Goal: Information Seeking & Learning: Learn about a topic

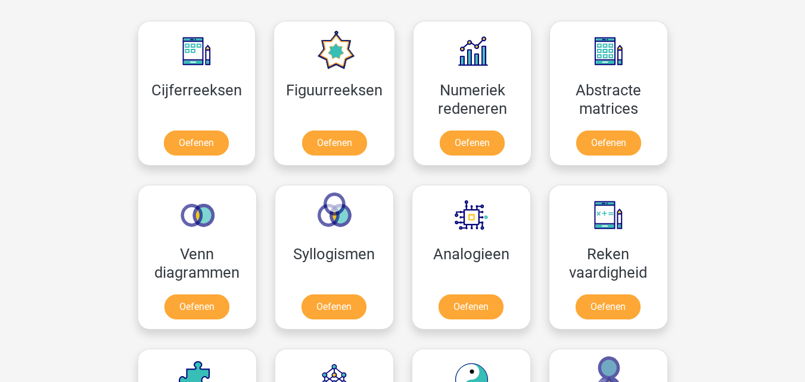
scroll to position [539, 0]
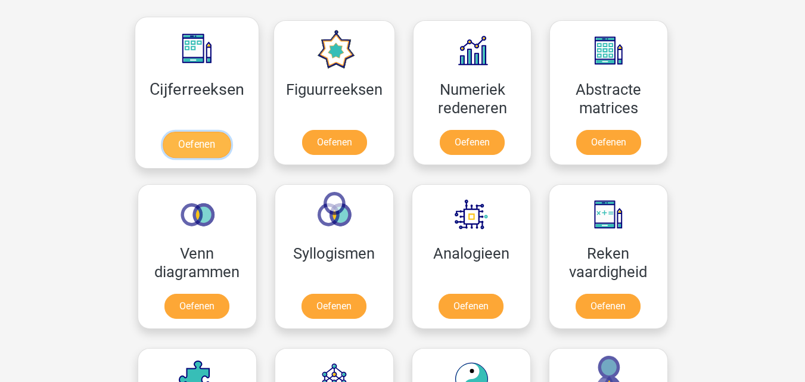
click at [212, 134] on link "Oefenen" at bounding box center [197, 145] width 68 height 26
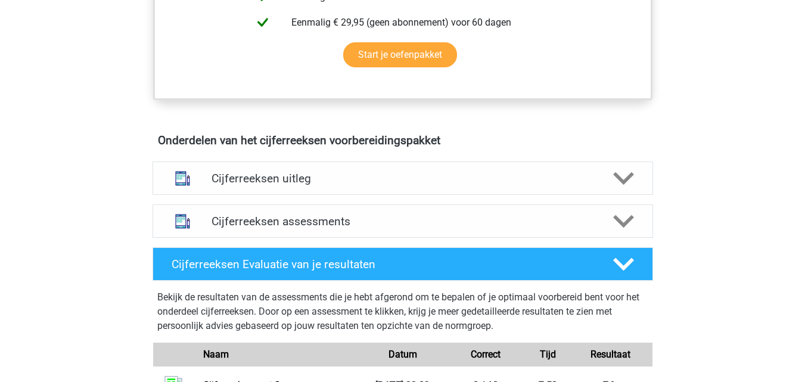
scroll to position [600, 0]
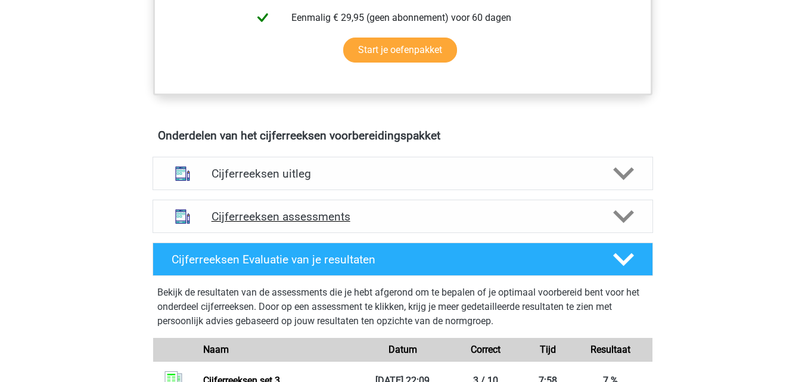
click at [227, 224] on h4 "Cijferreeksen assessments" at bounding box center [403, 217] width 383 height 14
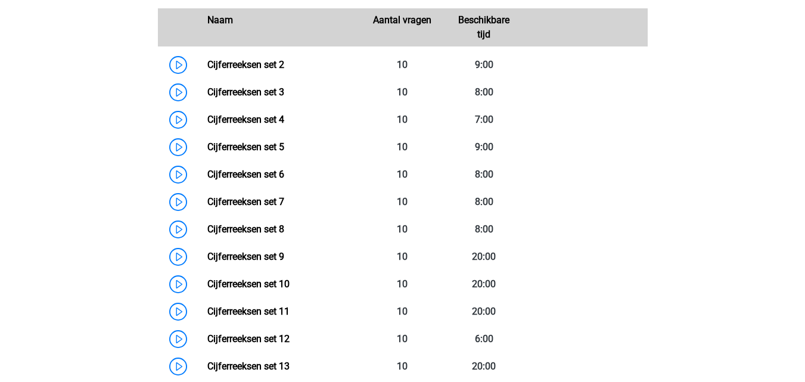
scroll to position [887, 0]
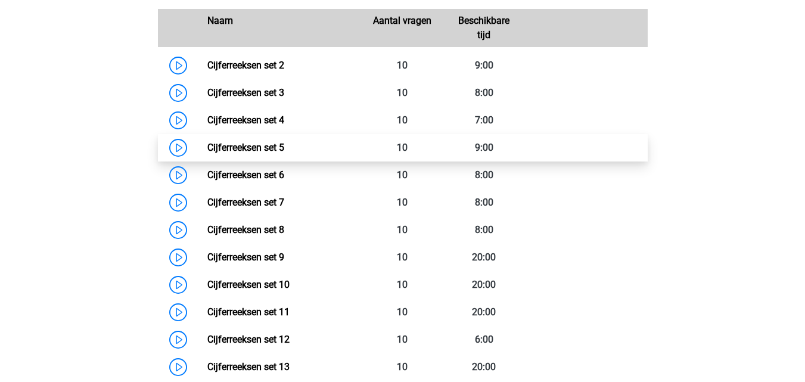
click at [207, 153] on link "Cijferreeksen set 5" at bounding box center [245, 147] width 77 height 11
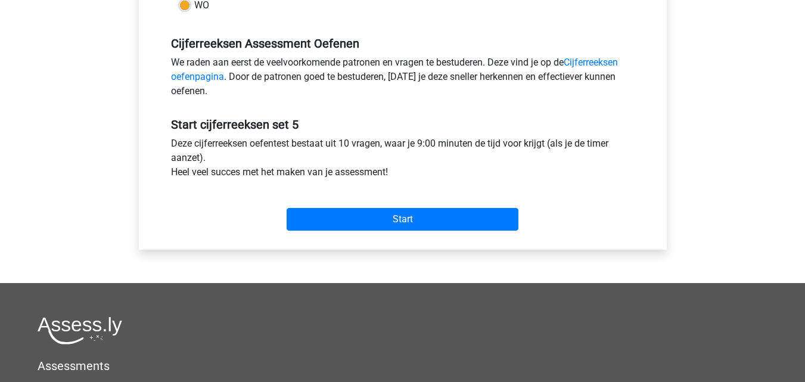
scroll to position [345, 0]
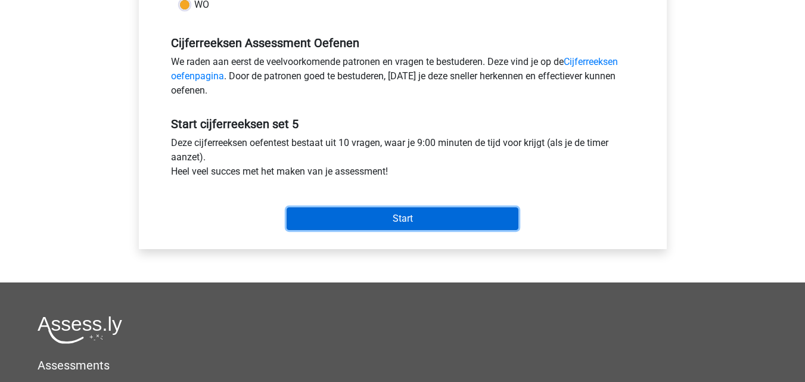
click at [358, 222] on input "Start" at bounding box center [403, 218] width 232 height 23
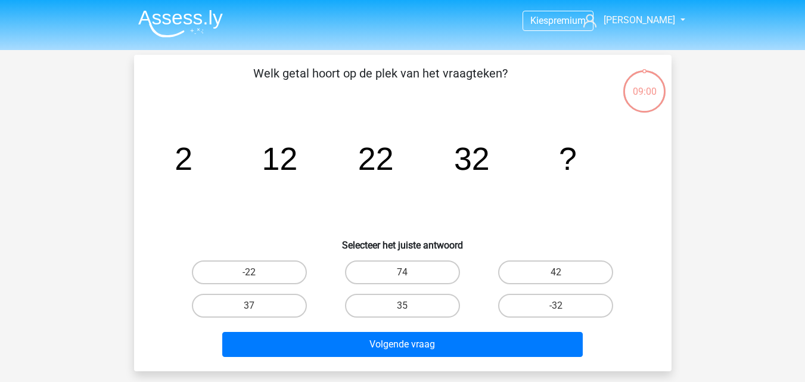
scroll to position [36, 0]
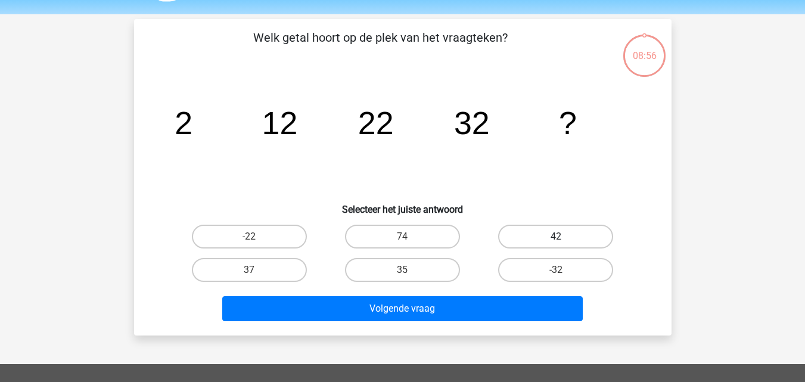
click at [518, 231] on label "42" at bounding box center [555, 237] width 115 height 24
click at [556, 237] on input "42" at bounding box center [560, 241] width 8 height 8
radio input "true"
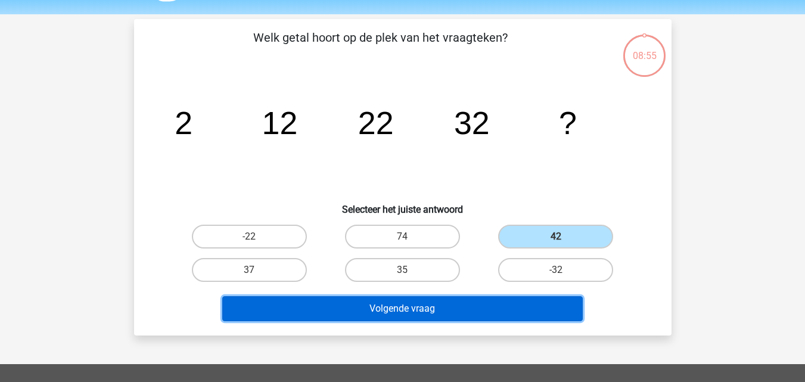
click at [452, 297] on button "Volgende vraag" at bounding box center [402, 308] width 361 height 25
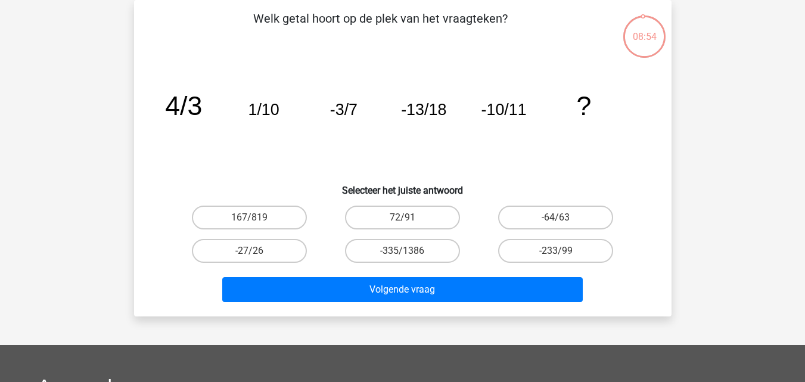
scroll to position [33, 0]
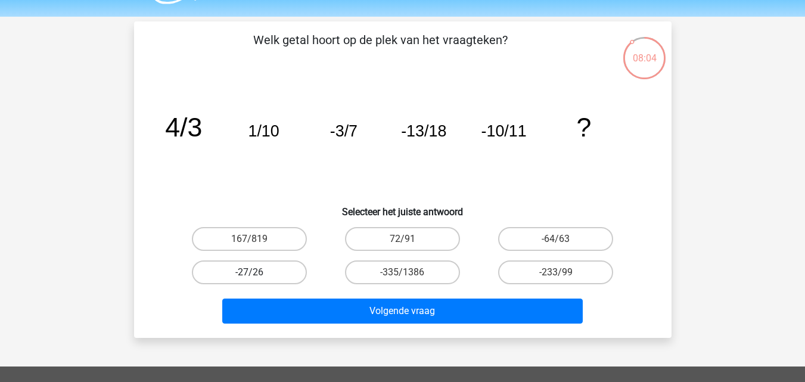
click at [278, 267] on label "-27/26" at bounding box center [249, 273] width 115 height 24
click at [257, 272] on input "-27/26" at bounding box center [253, 276] width 8 height 8
radio input "true"
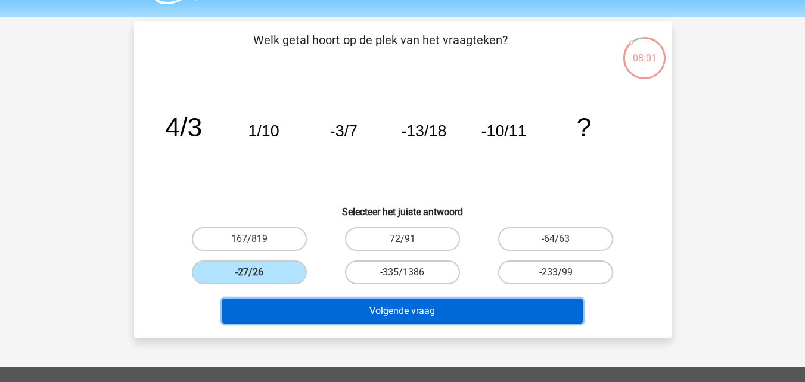
click at [402, 317] on button "Volgende vraag" at bounding box center [402, 311] width 361 height 25
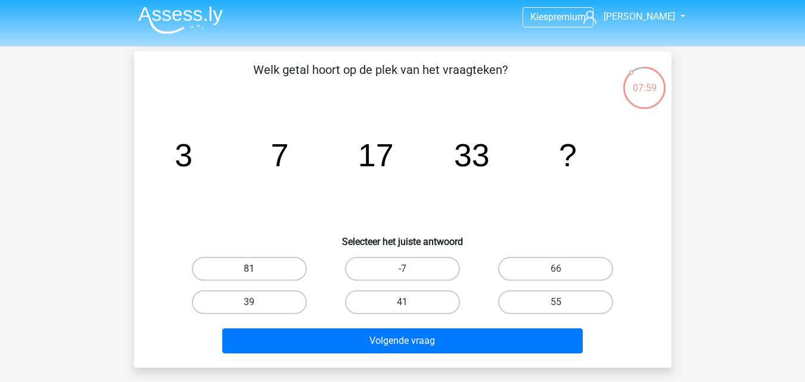
scroll to position [2, 0]
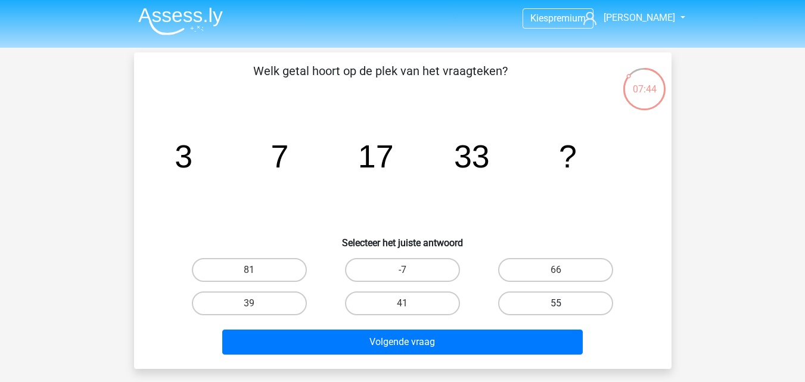
click at [558, 312] on label "55" at bounding box center [555, 304] width 115 height 24
click at [558, 311] on input "55" at bounding box center [560, 307] width 8 height 8
radio input "true"
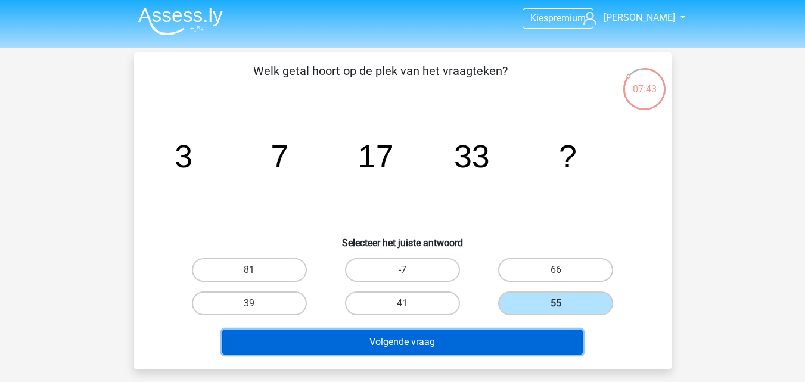
click at [491, 334] on button "Volgende vraag" at bounding box center [402, 342] width 361 height 25
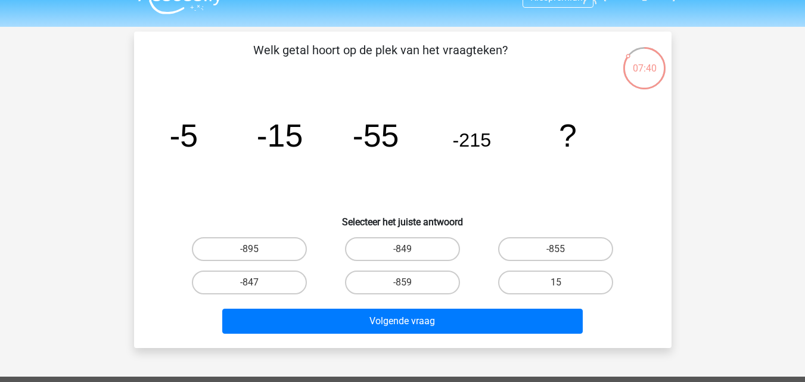
scroll to position [21, 0]
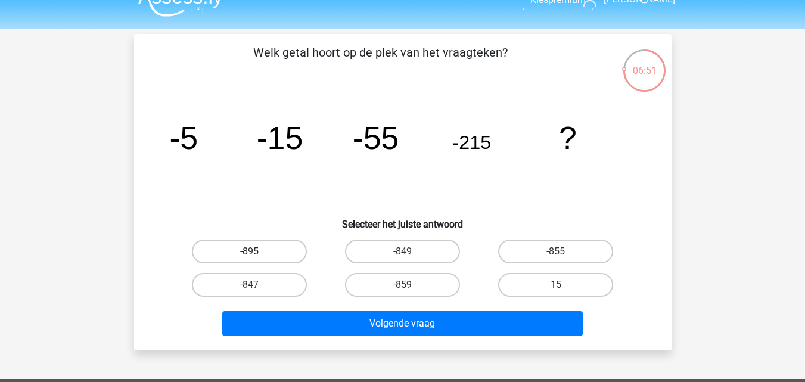
click at [237, 246] on label "-895" at bounding box center [249, 252] width 115 height 24
click at [249, 252] on input "-895" at bounding box center [253, 256] width 8 height 8
radio input "true"
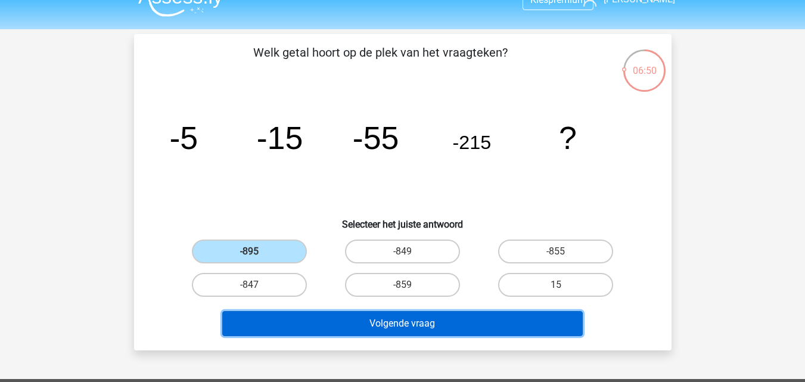
click at [340, 320] on button "Volgende vraag" at bounding box center [402, 323] width 361 height 25
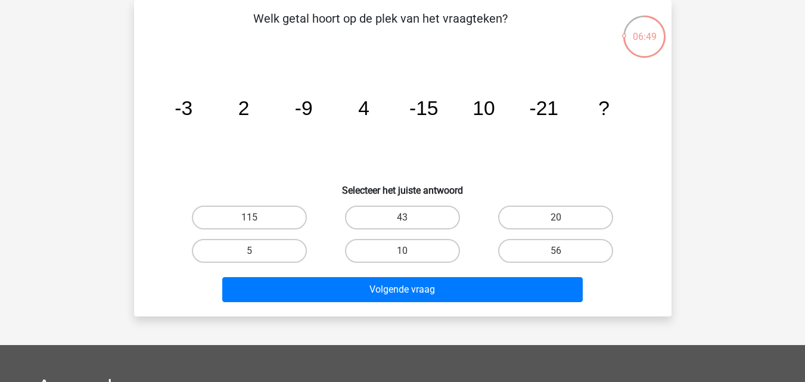
scroll to position [9, 0]
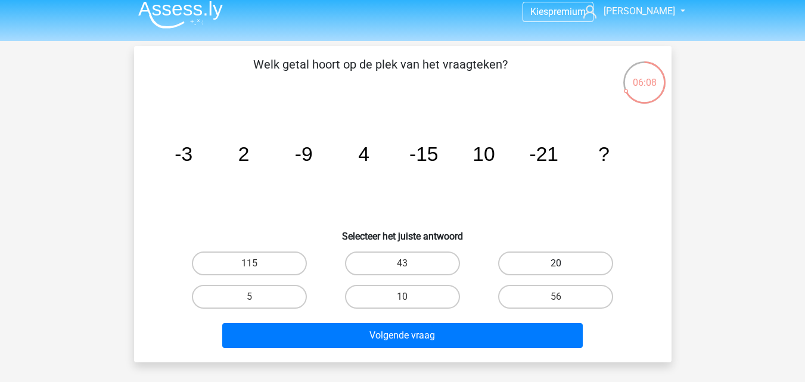
click at [535, 262] on label "20" at bounding box center [555, 264] width 115 height 24
click at [556, 264] on input "20" at bounding box center [560, 268] width 8 height 8
radio input "true"
click at [475, 321] on div "Volgende vraag" at bounding box center [403, 333] width 500 height 39
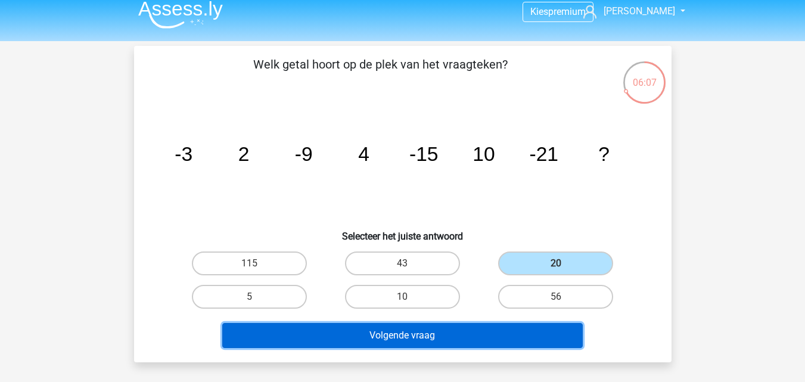
click at [469, 327] on button "Volgende vraag" at bounding box center [402, 335] width 361 height 25
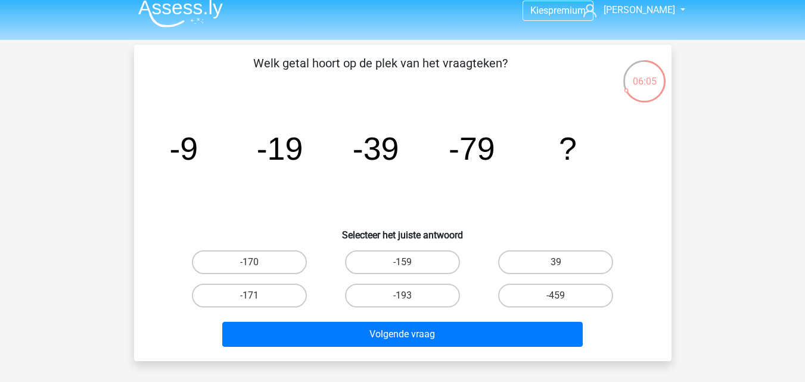
scroll to position [8, 0]
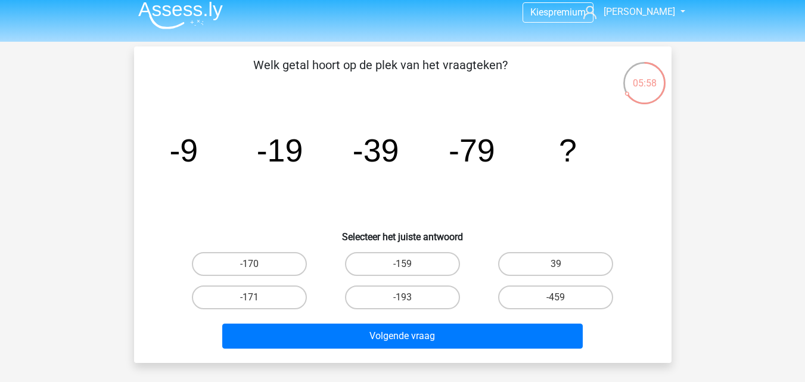
click at [416, 251] on div "-159" at bounding box center [402, 263] width 153 height 33
click at [410, 263] on label "-159" at bounding box center [402, 264] width 115 height 24
click at [410, 264] on input "-159" at bounding box center [406, 268] width 8 height 8
radio input "true"
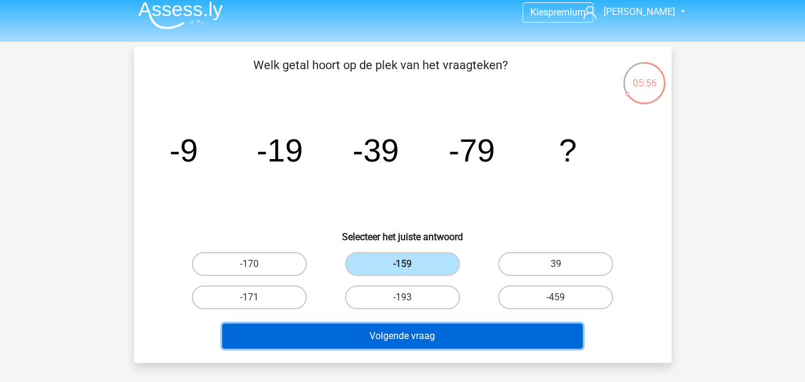
click at [391, 333] on button "Volgende vraag" at bounding box center [402, 336] width 361 height 25
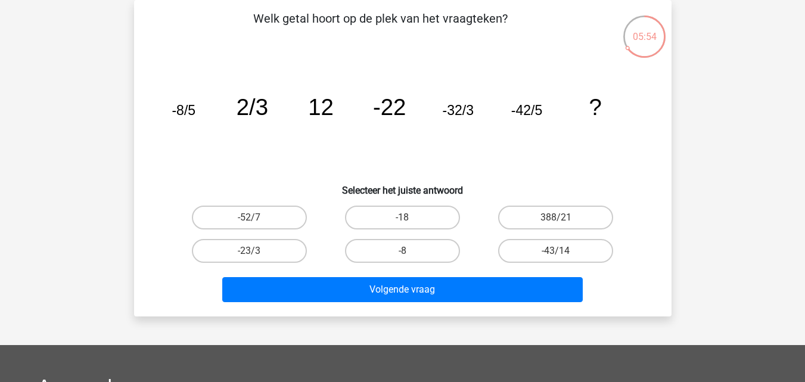
scroll to position [0, 0]
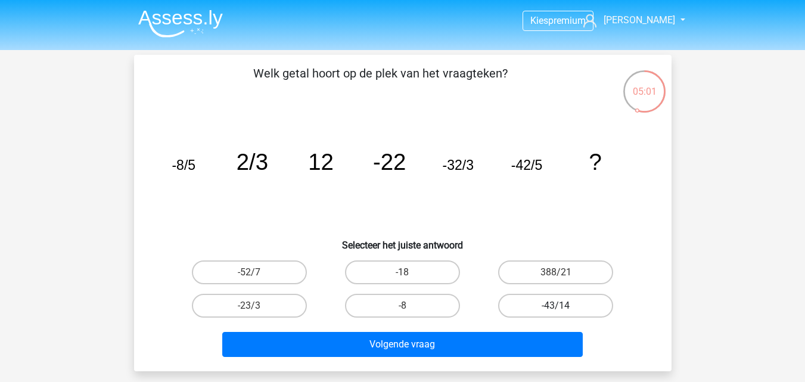
click at [554, 315] on label "-43/14" at bounding box center [555, 306] width 115 height 24
click at [556, 314] on input "-43/14" at bounding box center [560, 310] width 8 height 8
radio input "true"
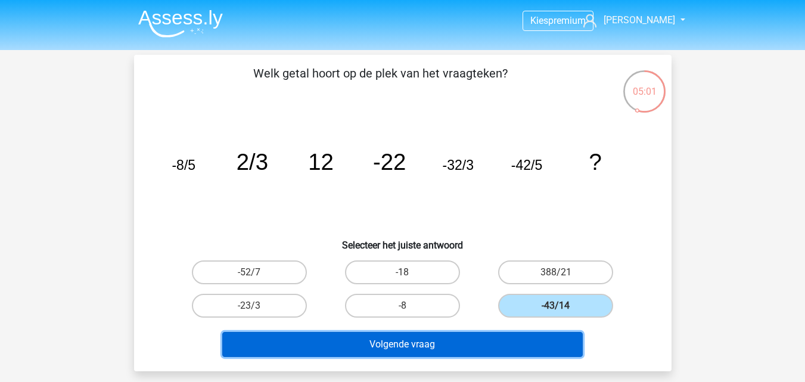
click at [502, 343] on button "Volgende vraag" at bounding box center [402, 344] width 361 height 25
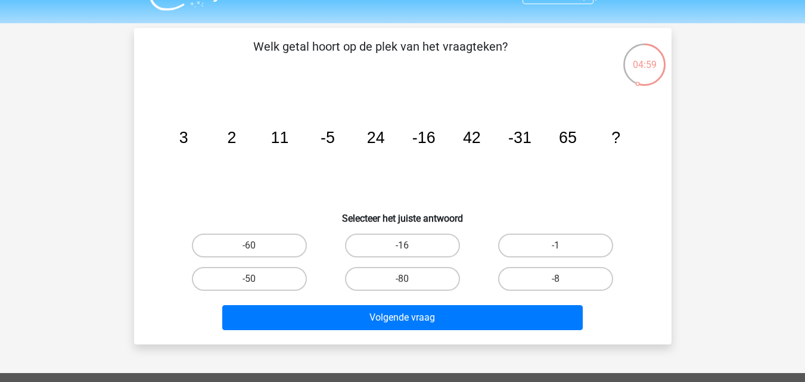
scroll to position [25, 0]
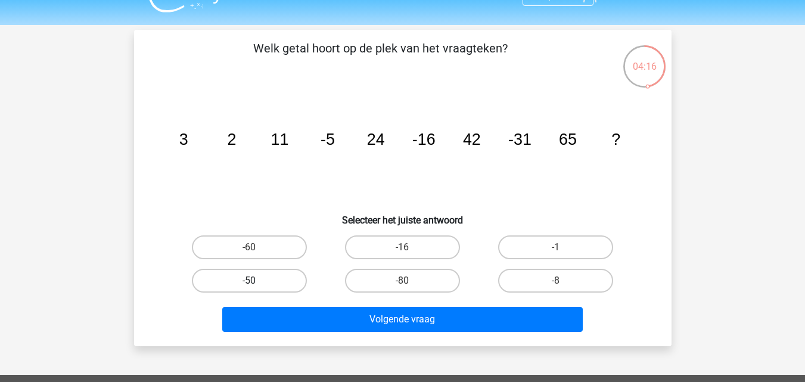
click at [278, 280] on label "-50" at bounding box center [249, 281] width 115 height 24
click at [257, 281] on input "-50" at bounding box center [253, 285] width 8 height 8
radio input "true"
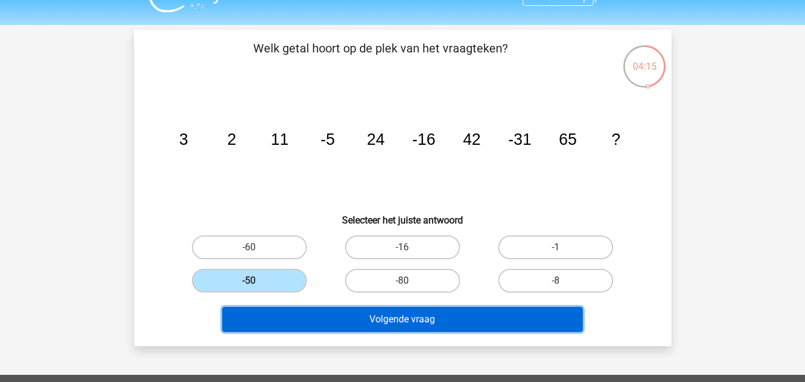
click at [331, 322] on button "Volgende vraag" at bounding box center [402, 319] width 361 height 25
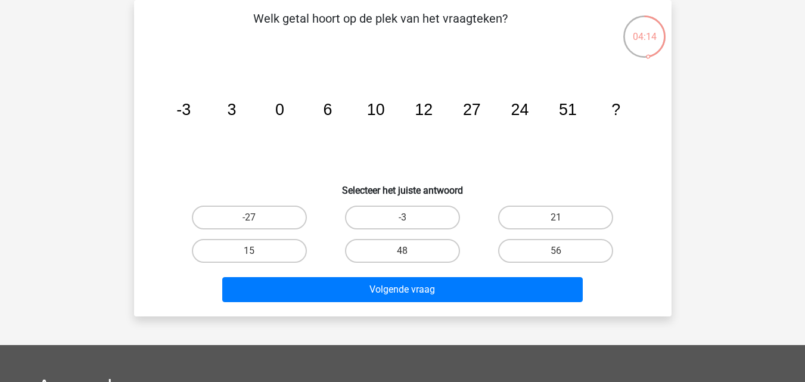
scroll to position [30, 0]
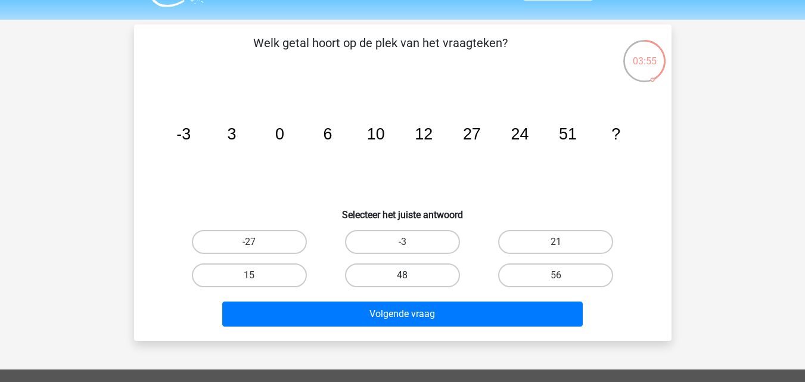
click at [397, 271] on label "48" at bounding box center [402, 276] width 115 height 24
click at [402, 275] on input "48" at bounding box center [406, 279] width 8 height 8
radio input "true"
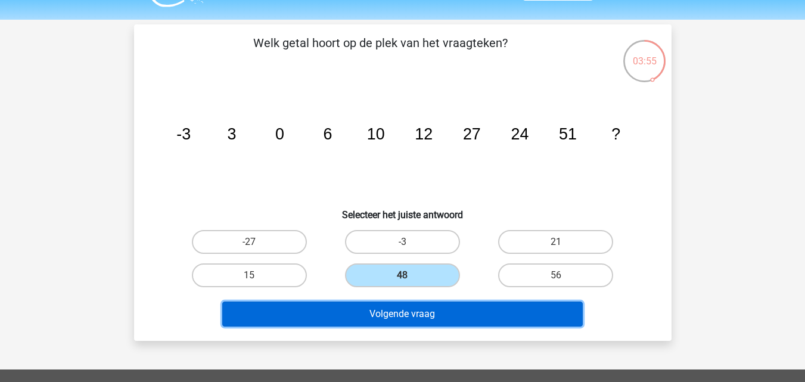
click at [380, 312] on button "Volgende vraag" at bounding box center [402, 314] width 361 height 25
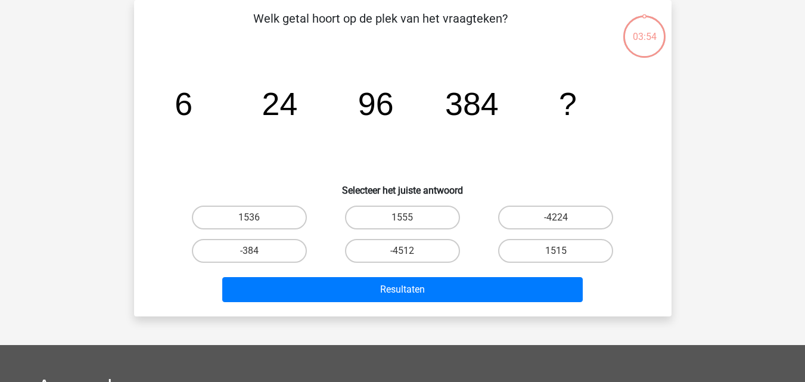
scroll to position [0, 0]
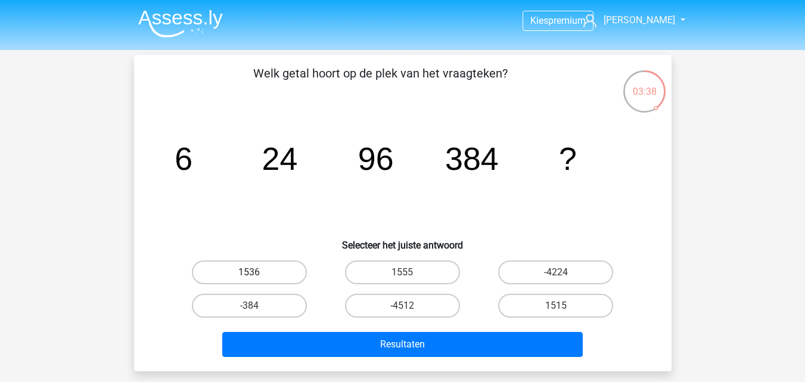
click at [283, 271] on label "1536" at bounding box center [249, 273] width 115 height 24
click at [257, 272] on input "1536" at bounding box center [253, 276] width 8 height 8
radio input "true"
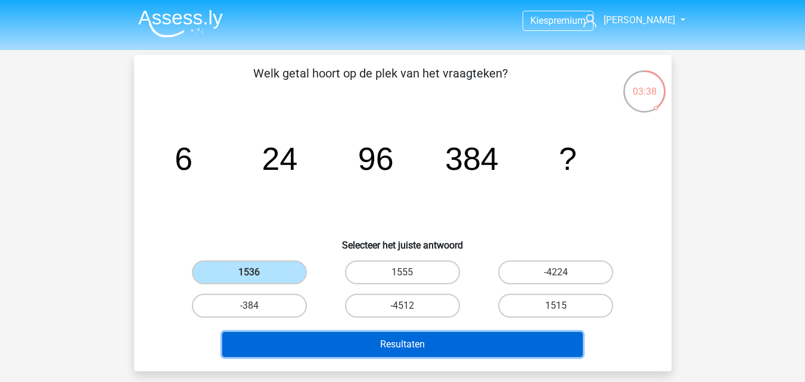
click at [374, 345] on button "Resultaten" at bounding box center [402, 344] width 361 height 25
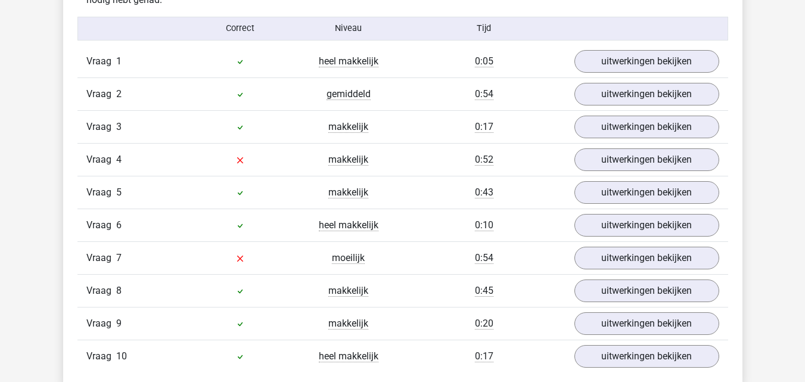
scroll to position [984, 0]
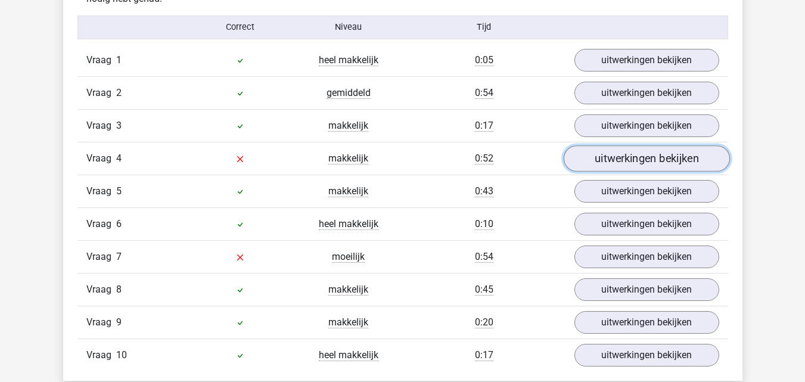
click at [616, 156] on link "uitwerkingen bekijken" at bounding box center [646, 158] width 166 height 26
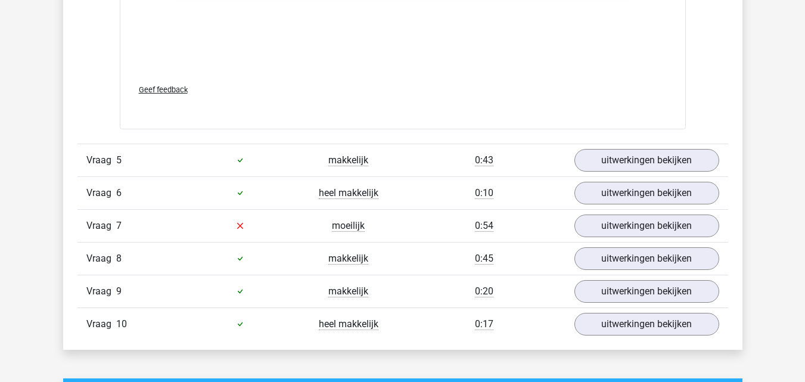
scroll to position [1785, 0]
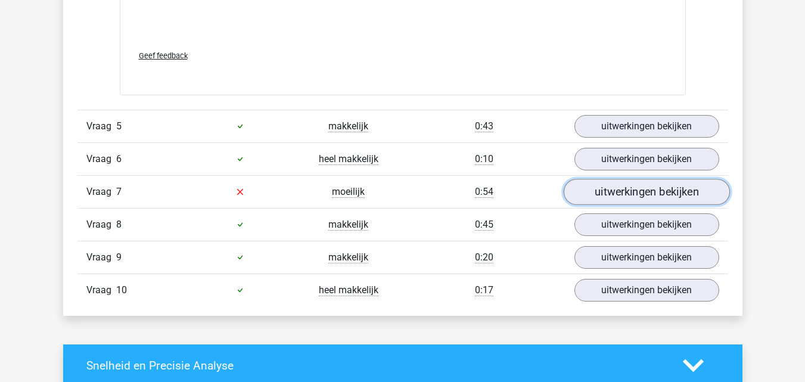
click at [612, 189] on link "uitwerkingen bekijken" at bounding box center [646, 192] width 166 height 26
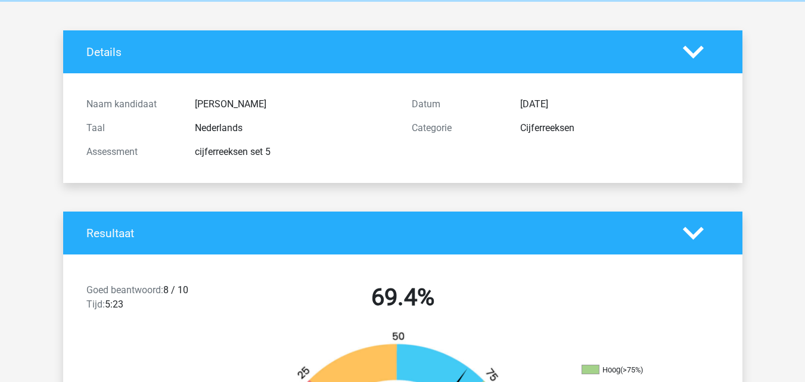
scroll to position [0, 0]
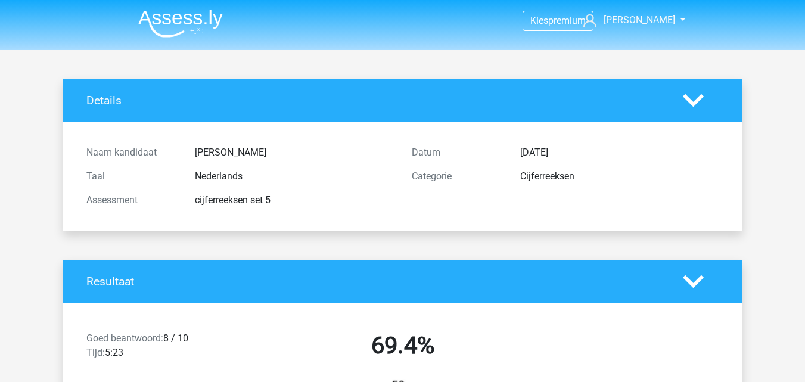
click at [154, 29] on img at bounding box center [180, 24] width 85 height 28
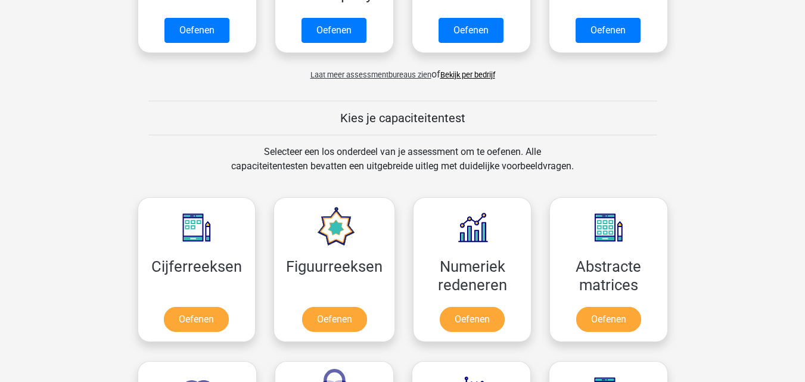
scroll to position [596, 0]
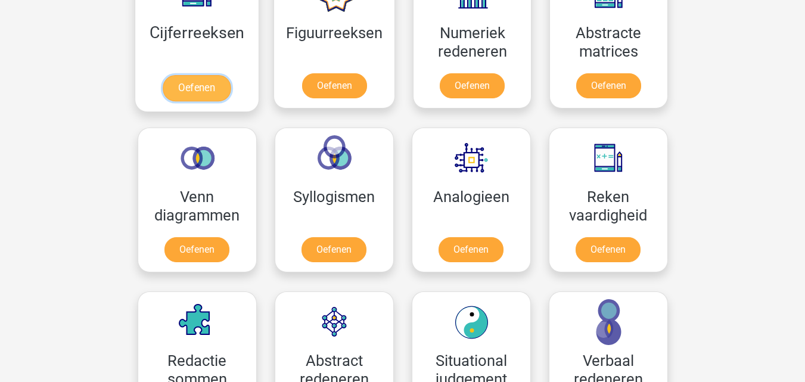
click at [199, 81] on link "Oefenen" at bounding box center [197, 88] width 68 height 26
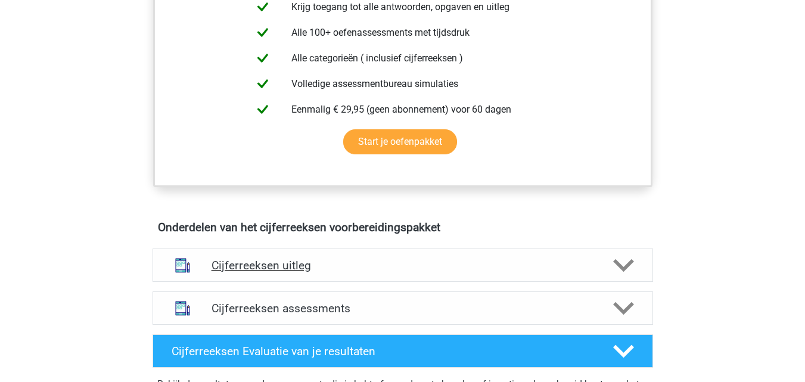
scroll to position [509, 0]
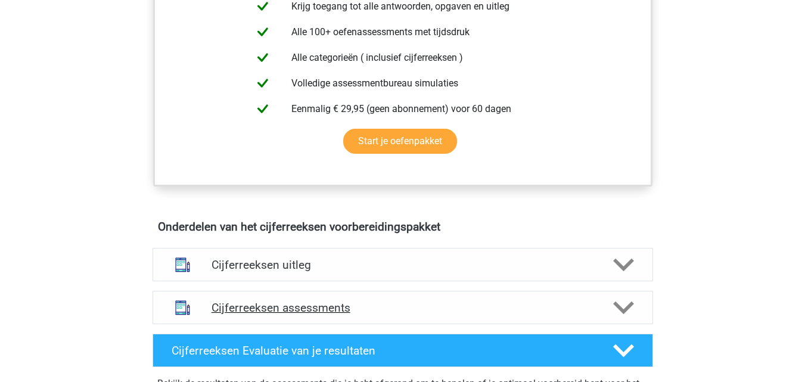
click at [299, 324] on div "Cijferreeksen assessments" at bounding box center [403, 307] width 501 height 33
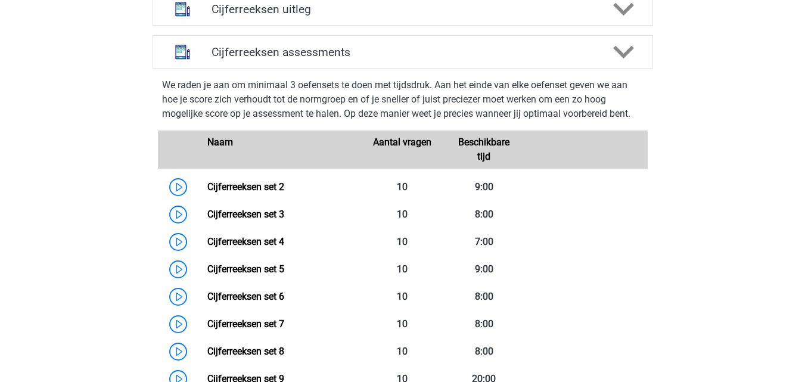
scroll to position [940, 0]
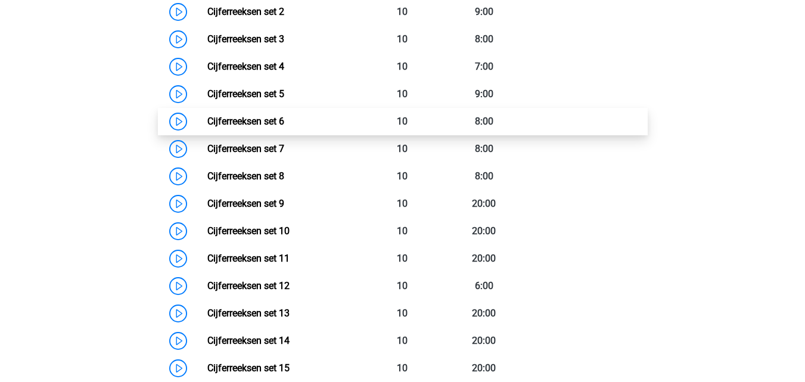
click at [207, 127] on link "Cijferreeksen set 6" at bounding box center [245, 121] width 77 height 11
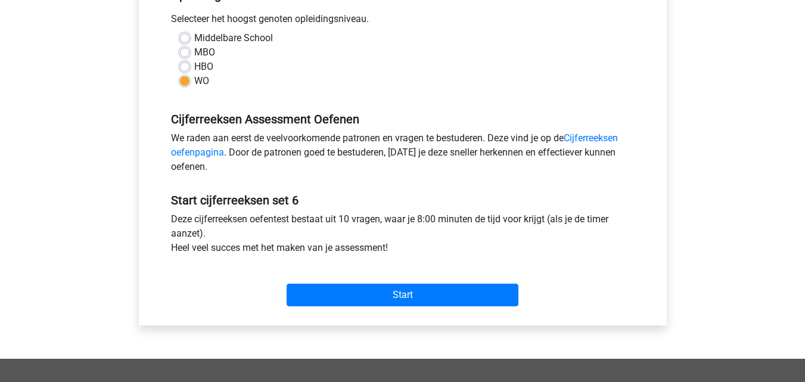
scroll to position [280, 0]
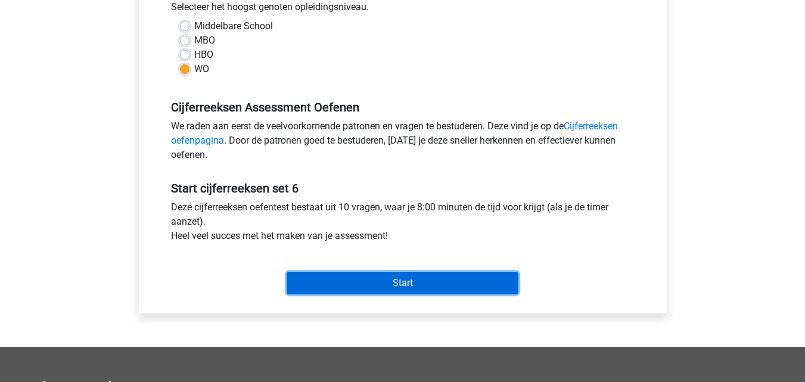
click at [320, 278] on input "Start" at bounding box center [403, 283] width 232 height 23
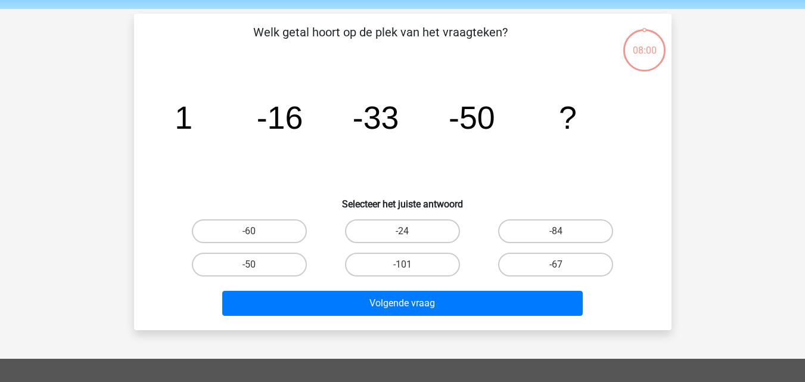
scroll to position [42, 0]
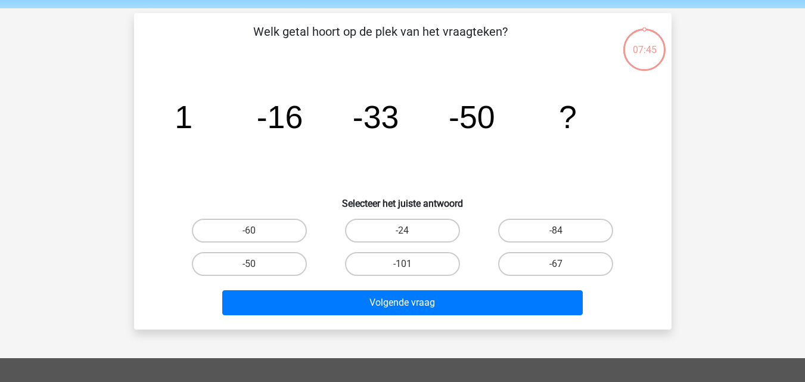
click at [559, 269] on input "-67" at bounding box center [560, 268] width 8 height 8
radio input "true"
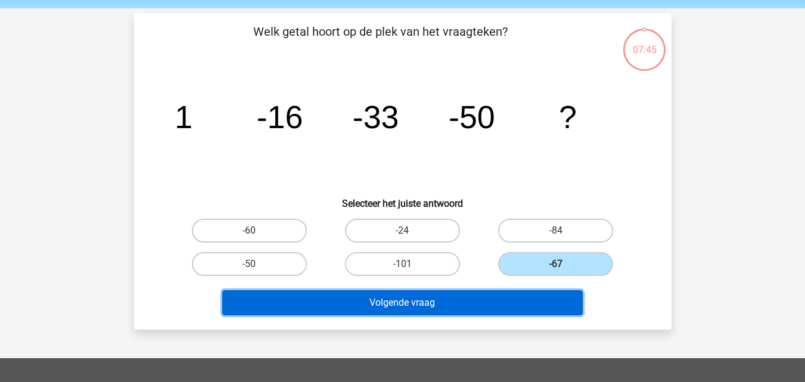
click at [508, 292] on button "Volgende vraag" at bounding box center [402, 302] width 361 height 25
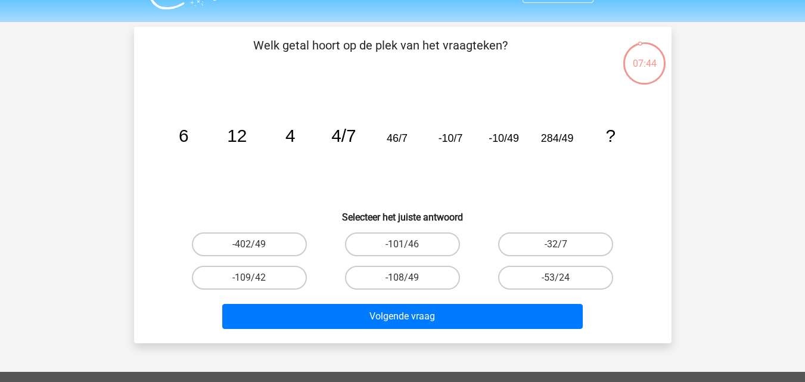
scroll to position [24, 0]
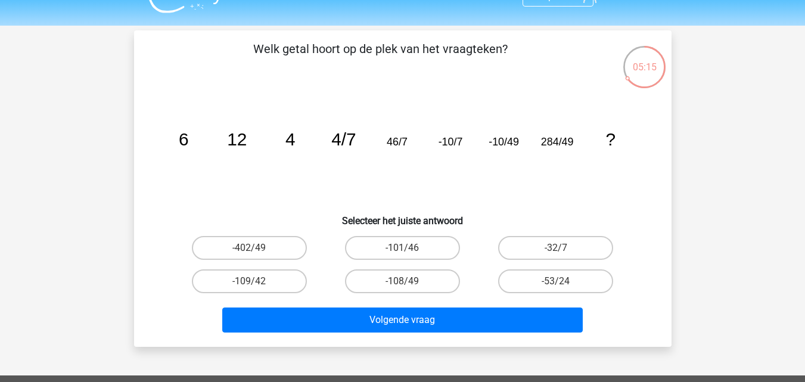
click at [351, 194] on icon "image/svg+xml 6 12 4 4/7 46/7 -10/7 -10/49 284/49 ?" at bounding box center [403, 145] width 481 height 120
click at [275, 257] on label "-402/49" at bounding box center [249, 248] width 115 height 24
click at [257, 256] on input "-402/49" at bounding box center [253, 252] width 8 height 8
radio input "true"
click at [370, 341] on div "Welk getal hoort op de plek van het vraagteken? image/svg+xml 6 12 4 4/7 46/7 -…" at bounding box center [403, 188] width 538 height 317
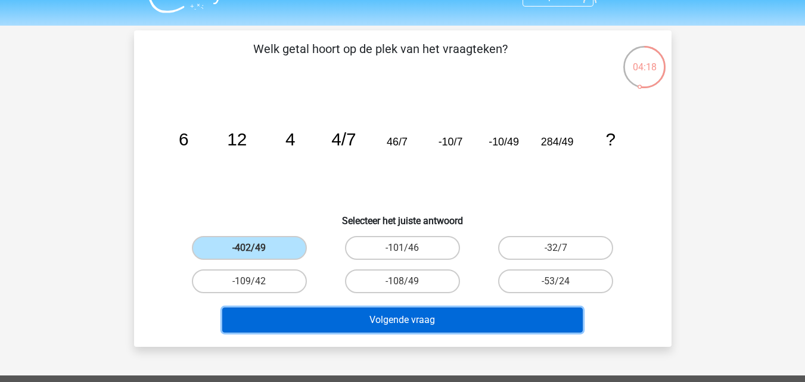
click at [383, 330] on button "Volgende vraag" at bounding box center [402, 320] width 361 height 25
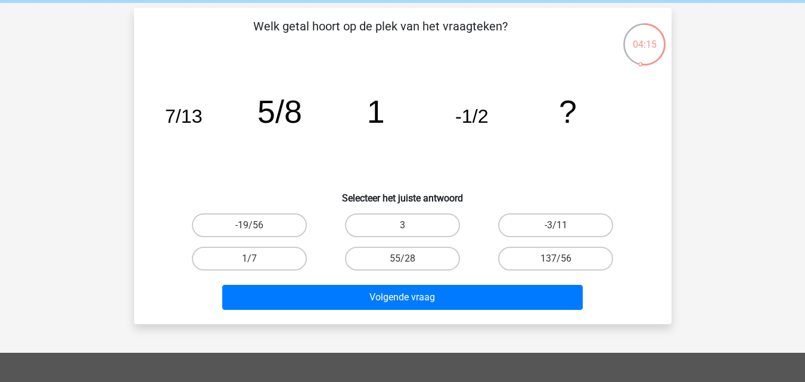
scroll to position [47, 0]
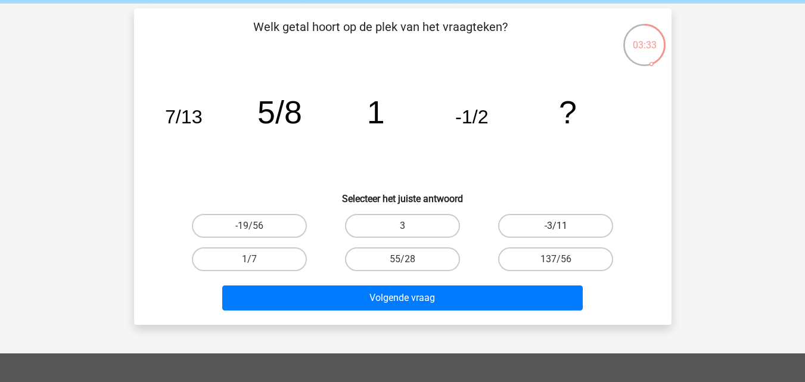
click at [550, 227] on label "-3/11" at bounding box center [555, 226] width 115 height 24
click at [556, 227] on input "-3/11" at bounding box center [560, 230] width 8 height 8
radio input "true"
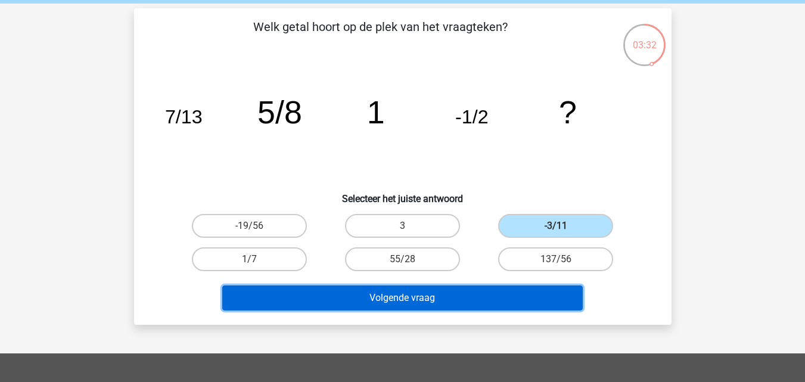
click at [479, 305] on button "Volgende vraag" at bounding box center [402, 298] width 361 height 25
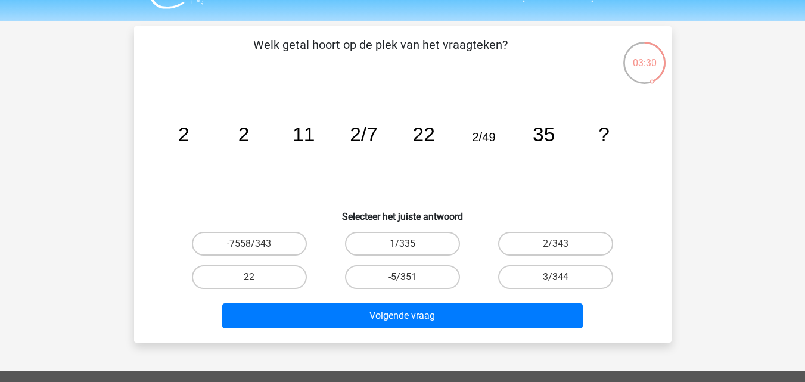
scroll to position [24, 0]
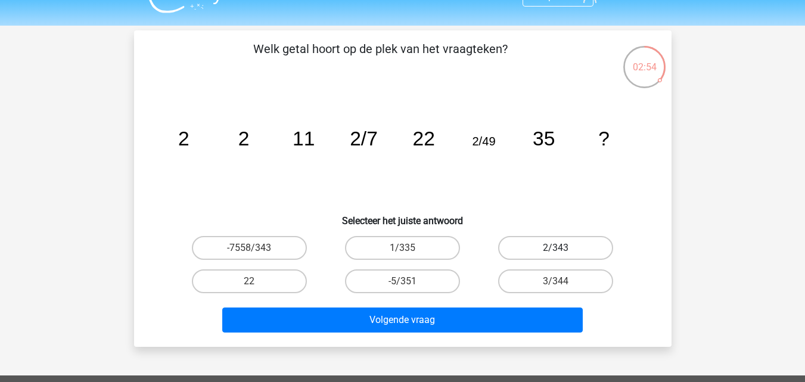
click at [533, 246] on label "2/343" at bounding box center [555, 248] width 115 height 24
click at [556, 248] on input "2/343" at bounding box center [560, 252] width 8 height 8
radio input "true"
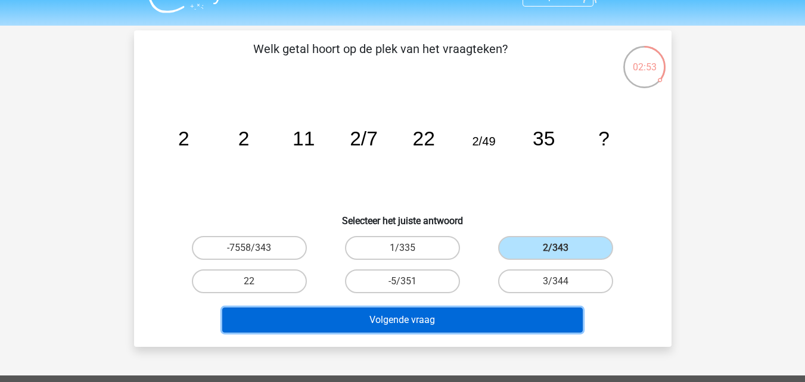
click at [455, 326] on button "Volgende vraag" at bounding box center [402, 320] width 361 height 25
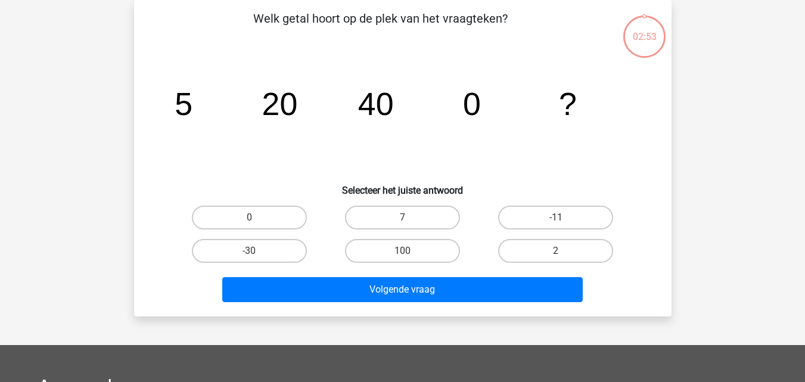
scroll to position [0, 0]
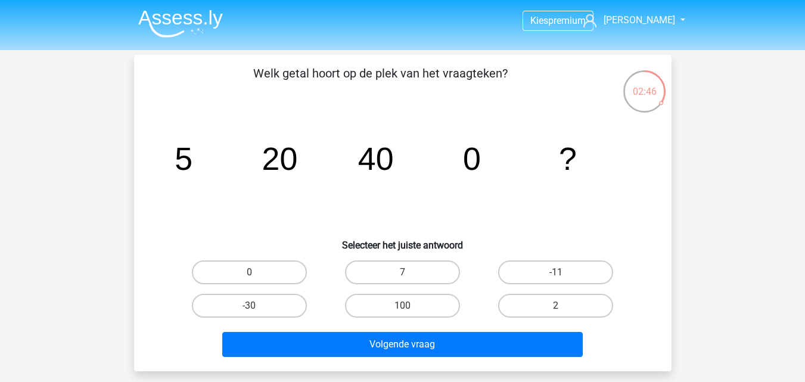
click at [286, 186] on icon "image/svg+xml 5 20 40 0 ?" at bounding box center [403, 170] width 481 height 120
click at [402, 296] on label "100" at bounding box center [402, 306] width 115 height 24
click at [402, 306] on input "100" at bounding box center [406, 310] width 8 height 8
radio input "true"
click at [377, 365] on div "Welk getal hoort op de plek van het vraagteken? image/svg+xml 5 20 40 0 ? Selec…" at bounding box center [403, 213] width 538 height 317
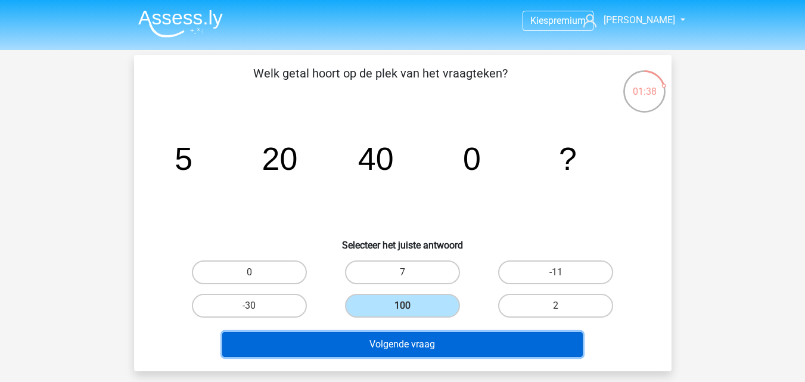
click at [353, 339] on button "Volgende vraag" at bounding box center [402, 344] width 361 height 25
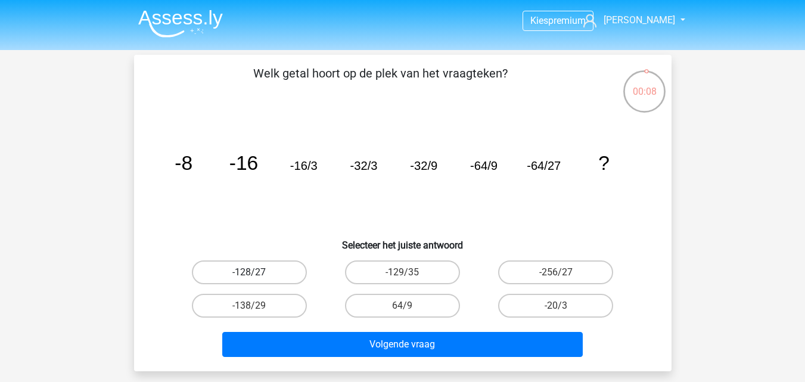
click at [281, 265] on label "-128/27" at bounding box center [249, 273] width 115 height 24
click at [257, 272] on input "-128/27" at bounding box center [253, 276] width 8 height 8
radio input "true"
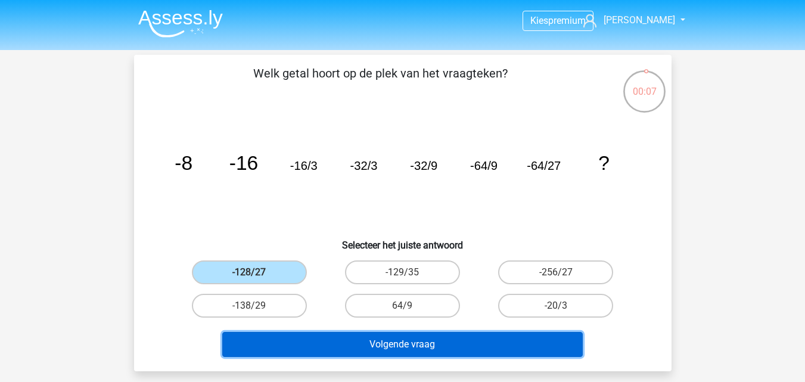
click at [370, 339] on button "Volgende vraag" at bounding box center [402, 344] width 361 height 25
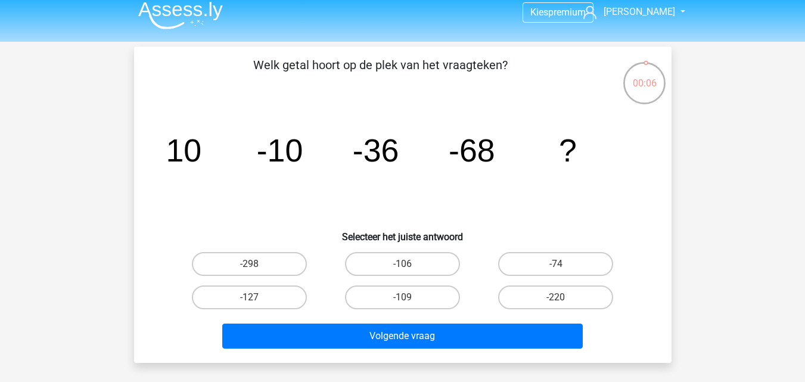
scroll to position [8, 0]
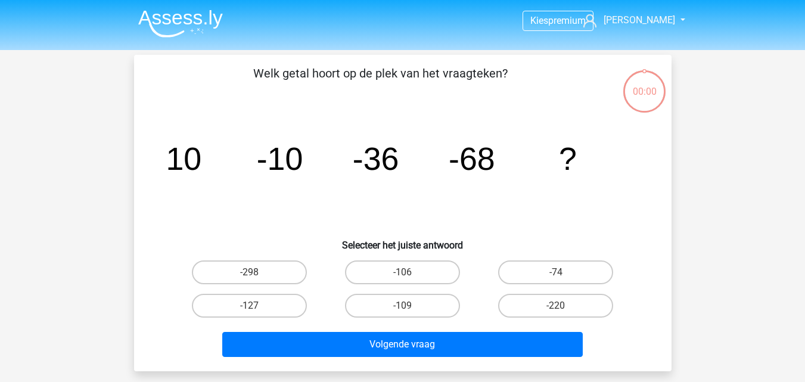
scroll to position [8, 0]
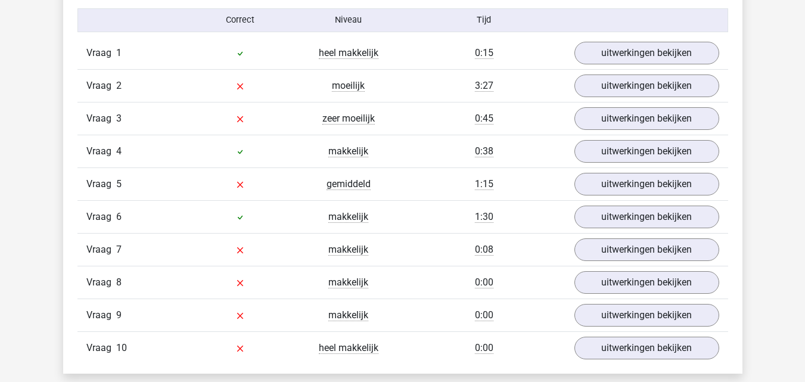
scroll to position [987, 0]
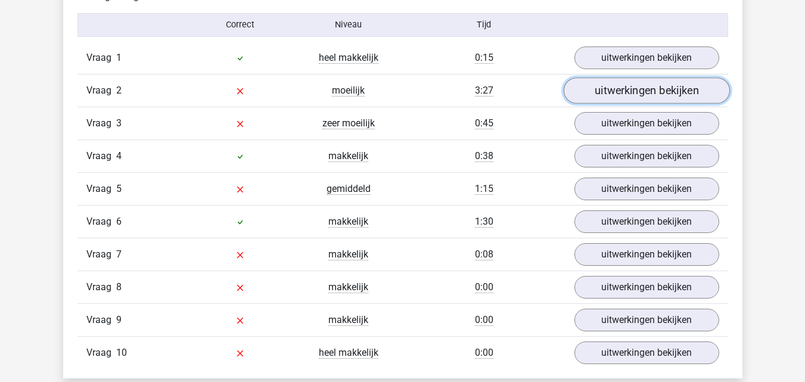
click at [607, 97] on link "uitwerkingen bekijken" at bounding box center [646, 91] width 166 height 26
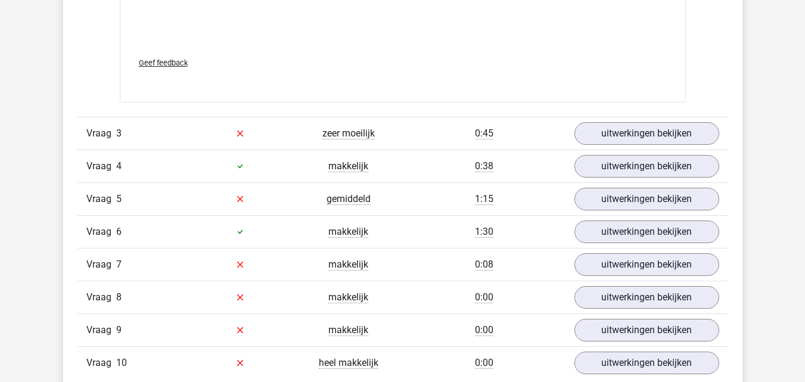
scroll to position [1713, 0]
click at [628, 118] on div "Vraag 3 zeer moeilijk 0:45 uitwerkingen bekijken" at bounding box center [403, 132] width 651 height 33
click at [635, 125] on link "uitwerkingen bekijken" at bounding box center [646, 133] width 166 height 26
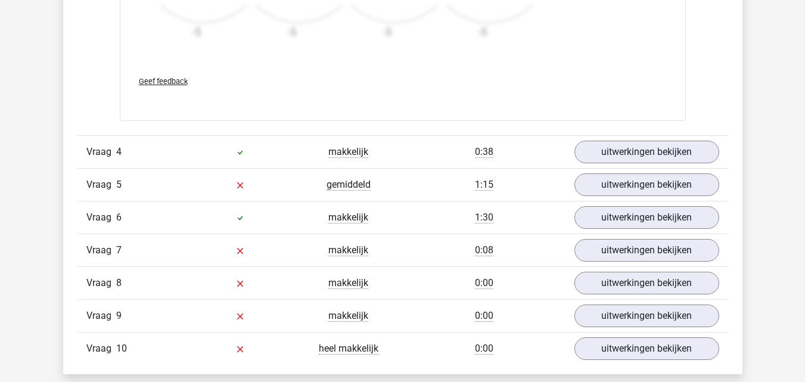
scroll to position [2463, 0]
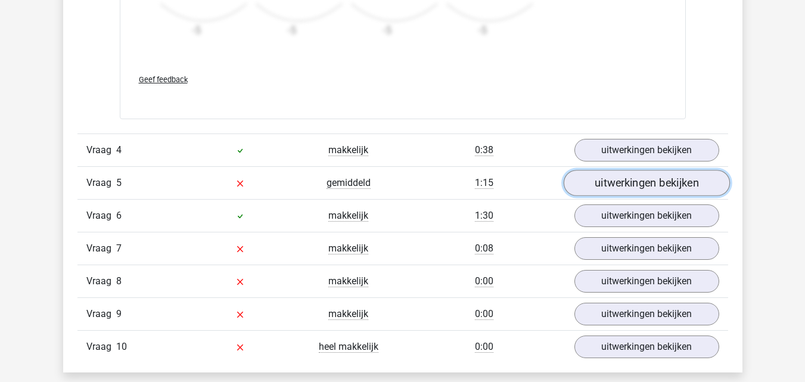
click at [611, 176] on link "uitwerkingen bekijken" at bounding box center [646, 184] width 166 height 26
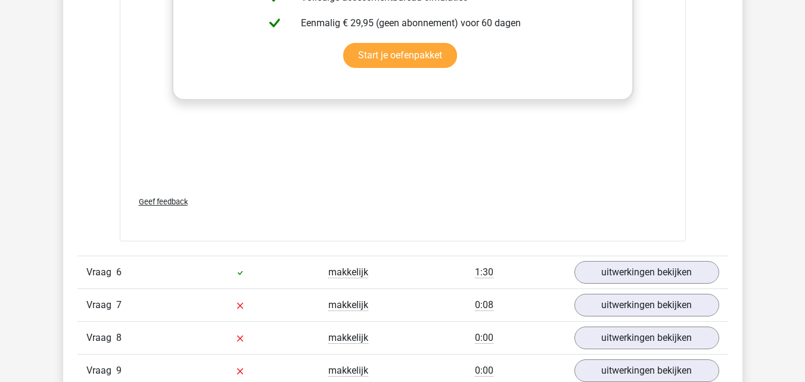
scroll to position [3143, 0]
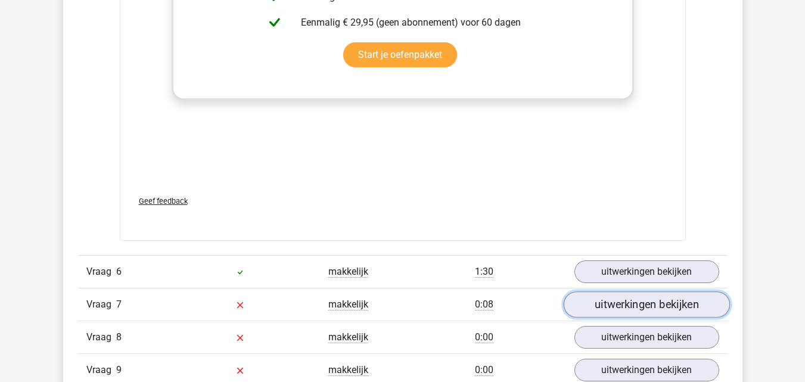
click at [619, 314] on link "uitwerkingen bekijken" at bounding box center [646, 305] width 166 height 26
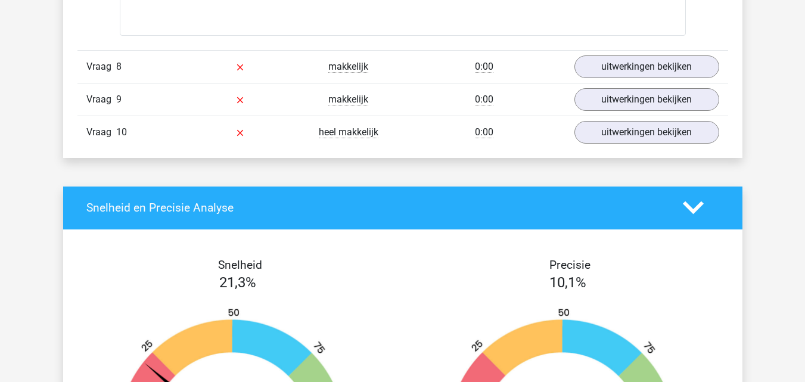
scroll to position [4150, 0]
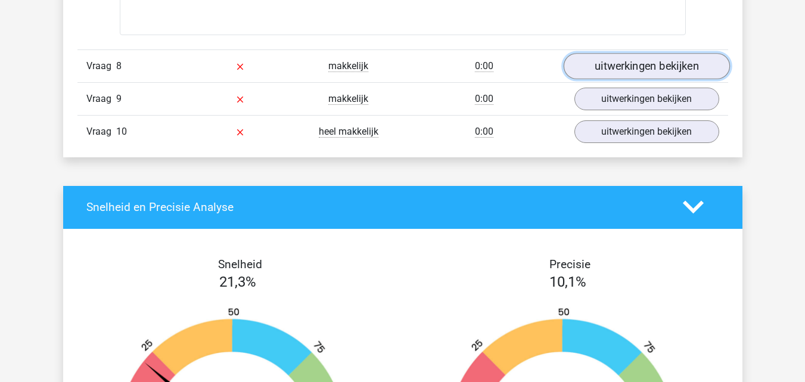
click at [619, 75] on link "uitwerkingen bekijken" at bounding box center [646, 66] width 166 height 26
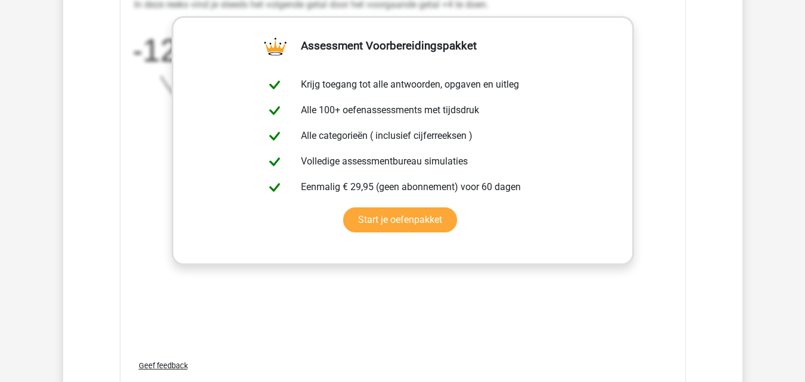
scroll to position [4812, 0]
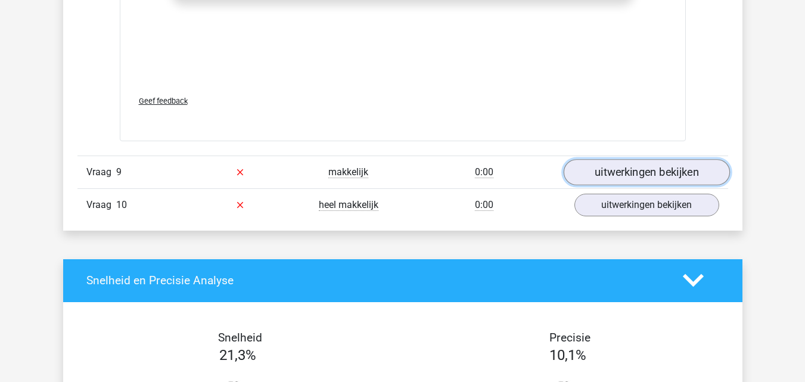
click at [602, 173] on link "uitwerkingen bekijken" at bounding box center [646, 172] width 166 height 26
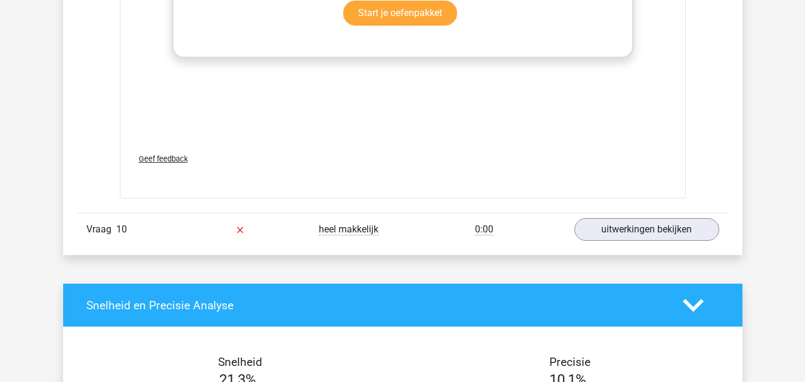
scroll to position [5524, 0]
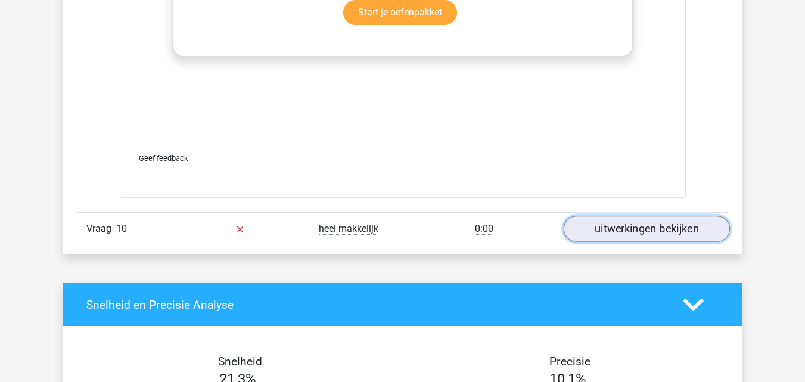
click at [625, 233] on link "uitwerkingen bekijken" at bounding box center [646, 229] width 166 height 26
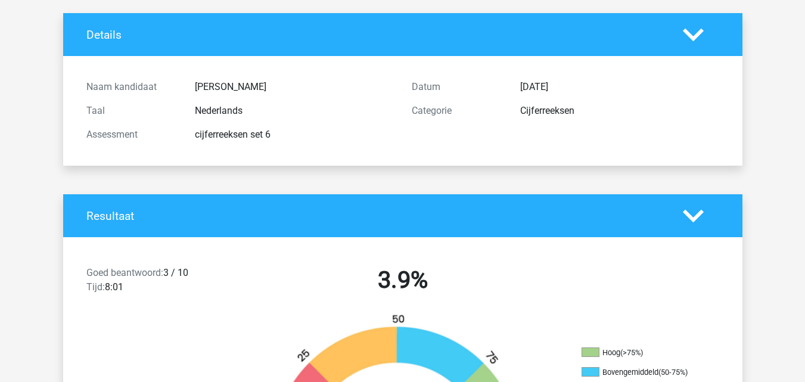
scroll to position [0, 0]
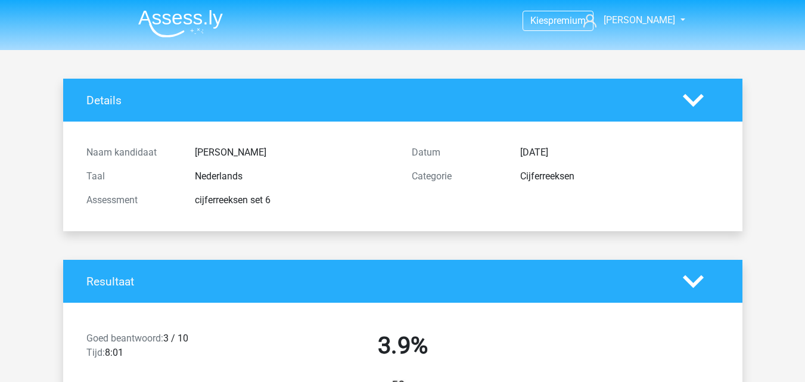
click at [186, 24] on img at bounding box center [180, 24] width 85 height 28
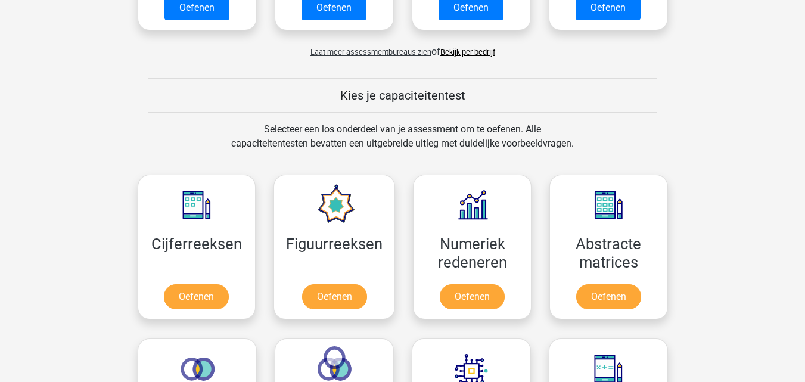
scroll to position [392, 0]
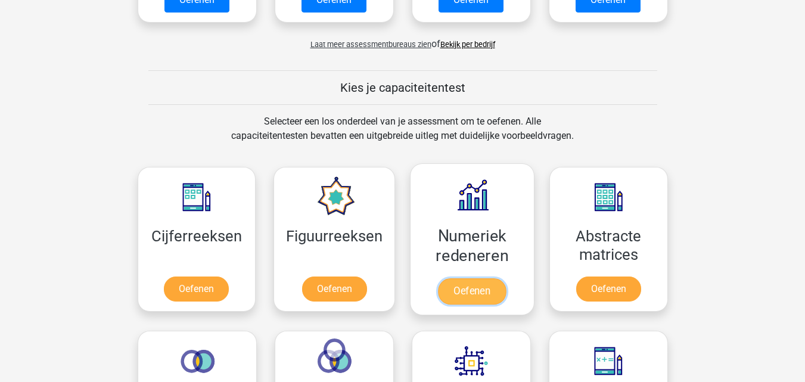
click at [454, 278] on link "Oefenen" at bounding box center [472, 291] width 68 height 26
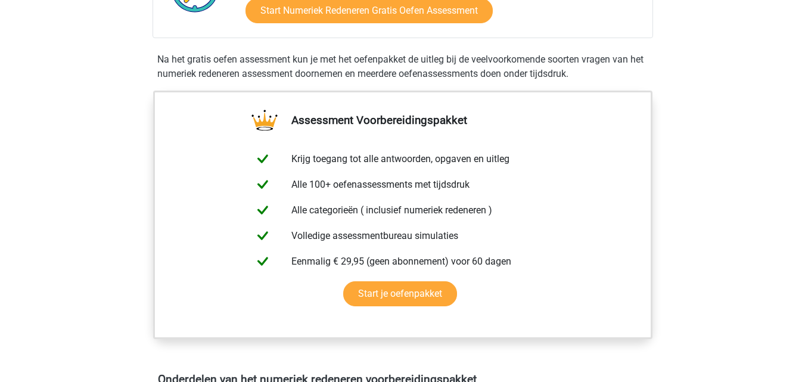
scroll to position [662, 0]
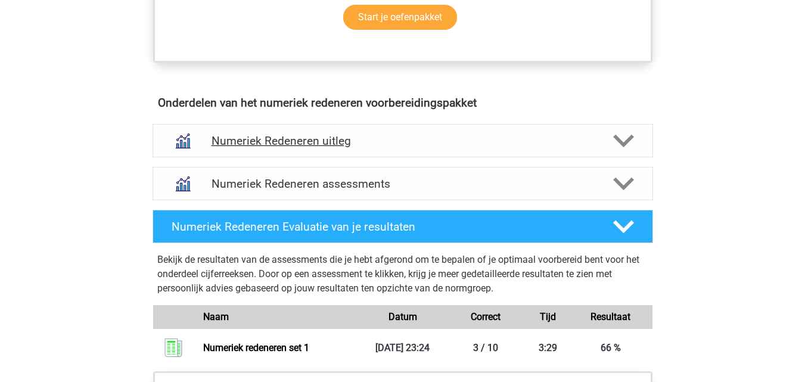
click at [296, 136] on h4 "Numeriek Redeneren uitleg" at bounding box center [403, 141] width 383 height 14
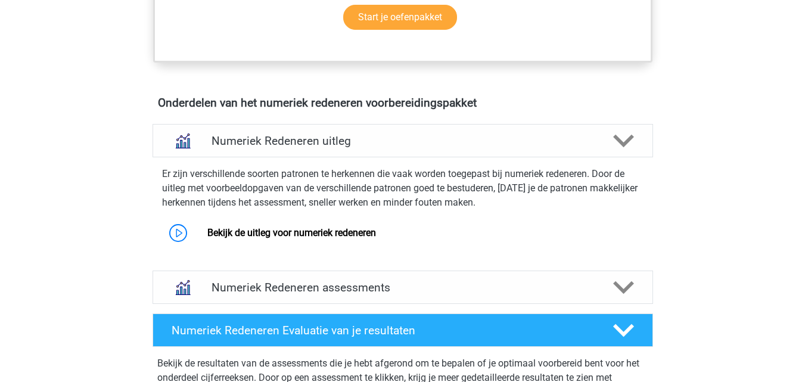
scroll to position [764, 0]
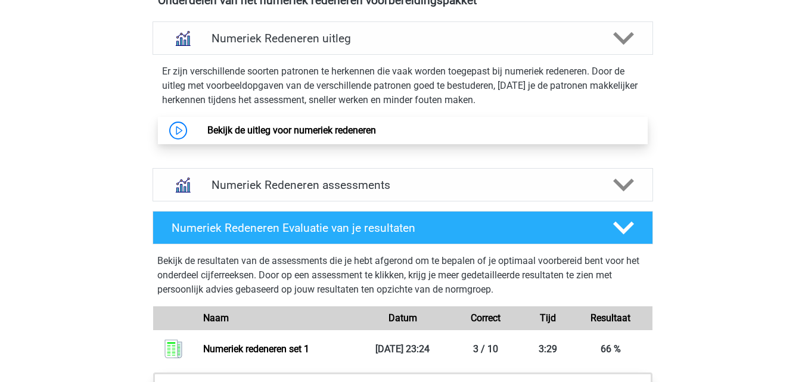
click at [286, 126] on link "Bekijk de uitleg voor numeriek redeneren" at bounding box center [291, 130] width 169 height 11
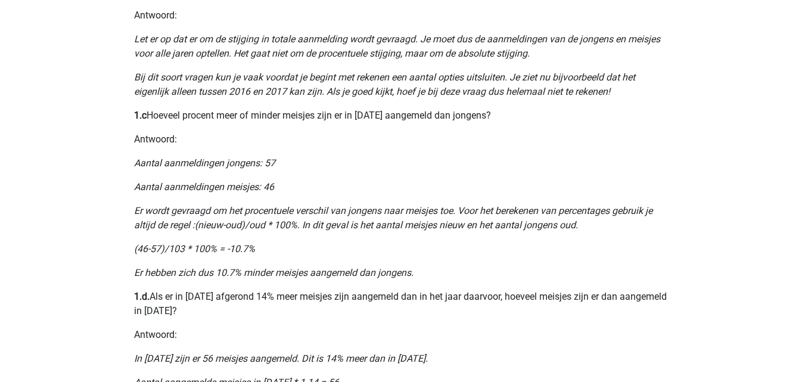
scroll to position [735, 0]
click at [395, 233] on p "Er wordt gevraagd om het procentuele verschil van jongens naar meisjes toe. Voo…" at bounding box center [403, 218] width 538 height 29
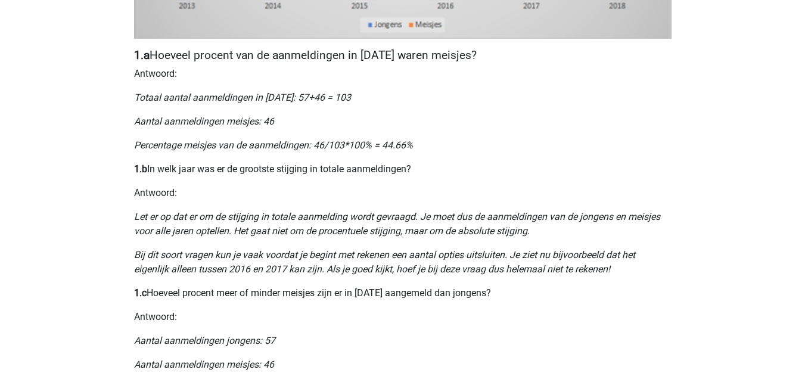
scroll to position [618, 0]
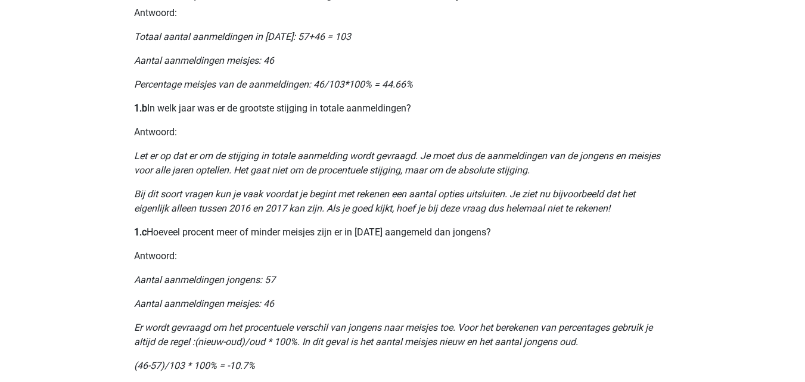
click at [87, 250] on div "Kies premium Ernick mcdaernick@hotmail.com" at bounding box center [402, 187] width 805 height 1611
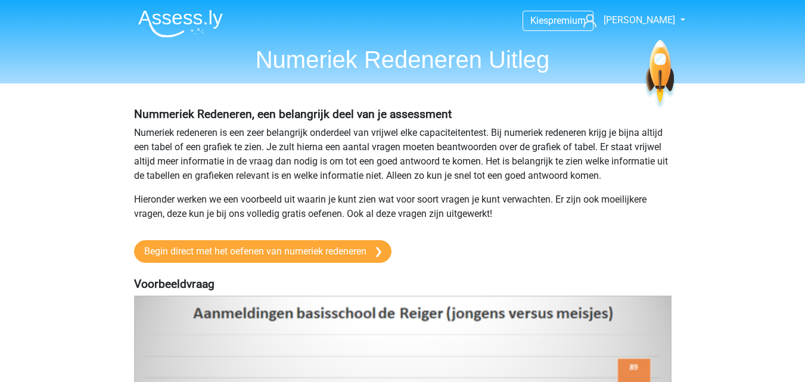
scroll to position [37, 0]
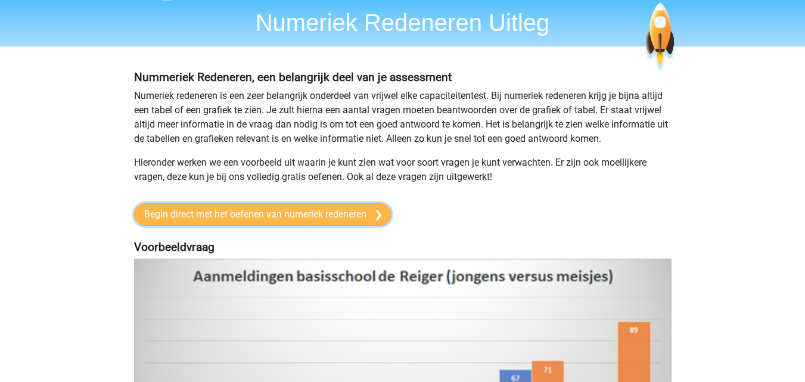
click at [181, 207] on link "Begin direct met het oefenen van numeriek redeneren" at bounding box center [263, 214] width 258 height 23
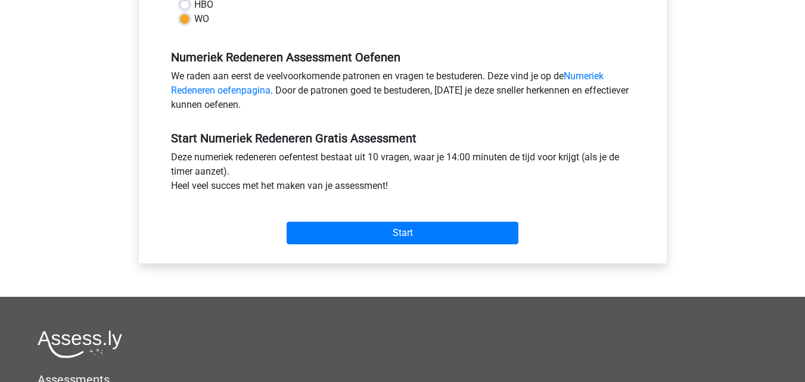
scroll to position [331, 0]
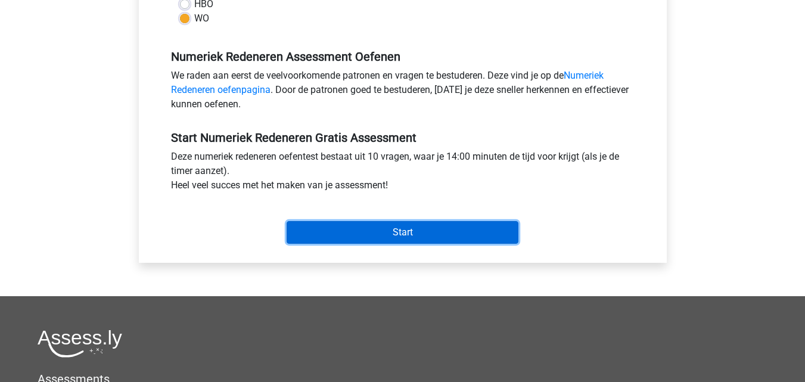
click at [330, 238] on input "Start" at bounding box center [403, 232] width 232 height 23
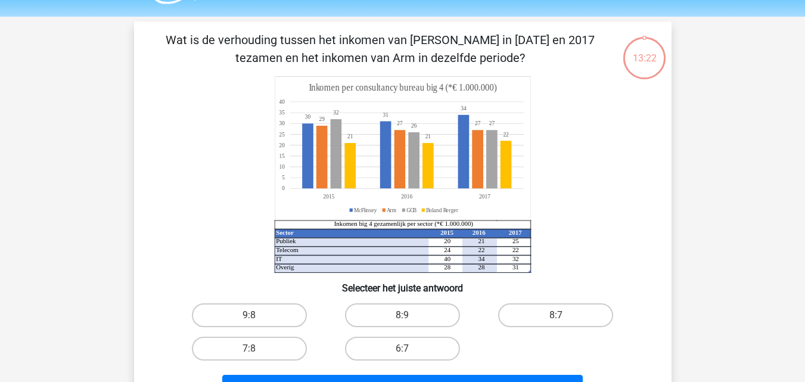
scroll to position [35, 0]
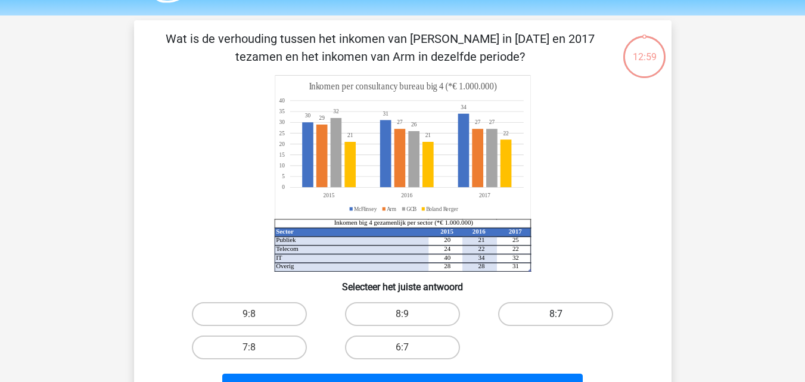
click at [515, 317] on label "8:7" at bounding box center [555, 314] width 115 height 24
click at [556, 317] on input "8:7" at bounding box center [560, 318] width 8 height 8
radio input "true"
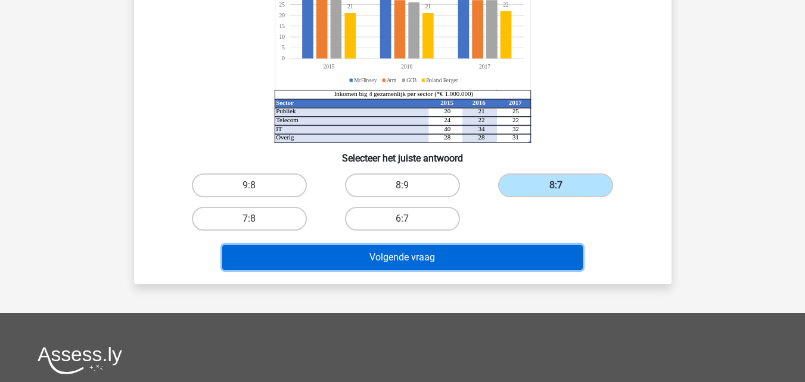
click at [357, 255] on button "Volgende vraag" at bounding box center [402, 257] width 361 height 25
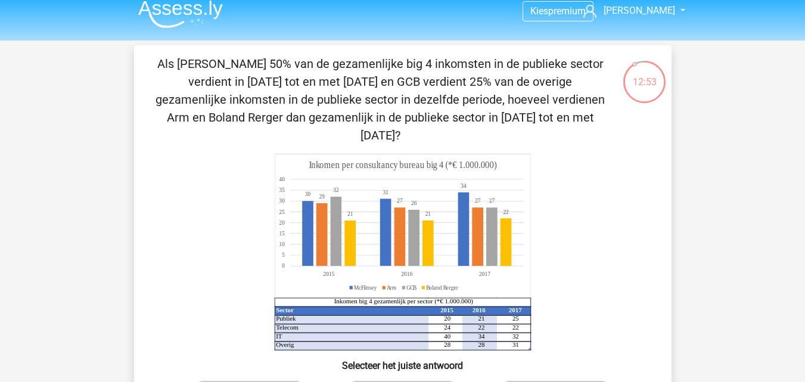
scroll to position [8, 0]
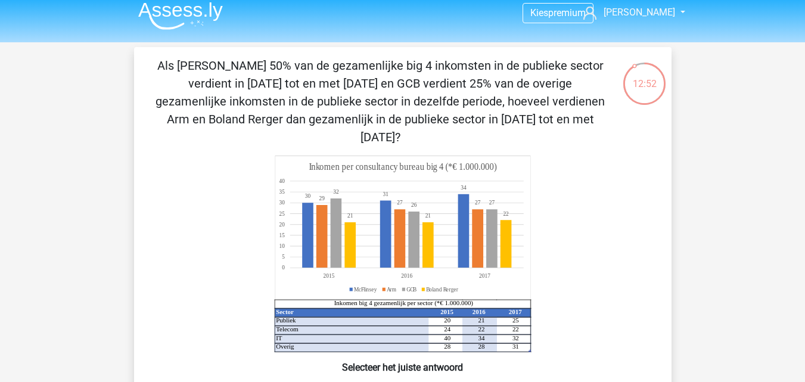
click at [641, 72] on div "12:52" at bounding box center [644, 76] width 45 height 30
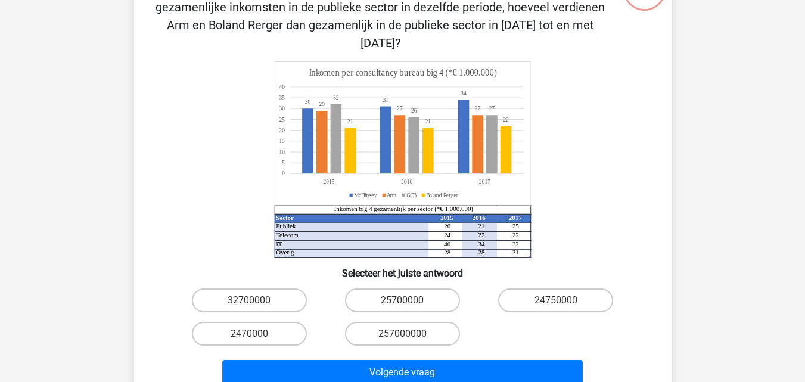
scroll to position [103, 0]
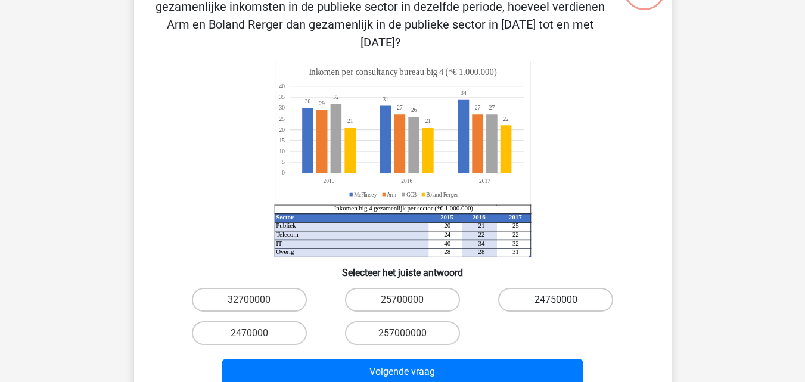
click at [575, 288] on label "24750000" at bounding box center [555, 300] width 115 height 24
click at [564, 300] on input "24750000" at bounding box center [560, 304] width 8 height 8
radio input "true"
click at [575, 288] on label "24750000" at bounding box center [555, 300] width 115 height 24
click at [564, 300] on input "24750000" at bounding box center [560, 304] width 8 height 8
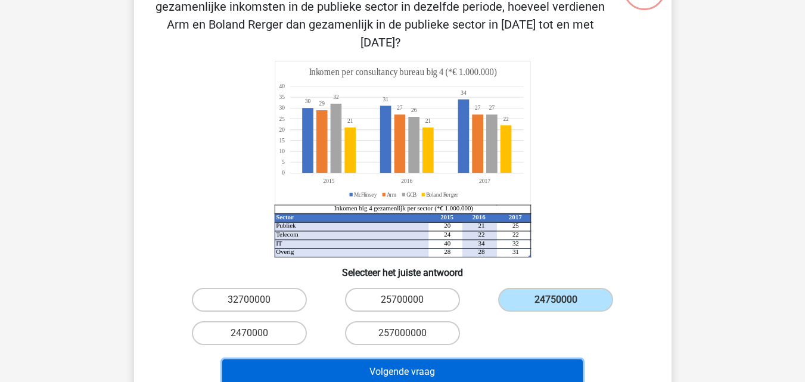
click at [467, 360] on button "Volgende vraag" at bounding box center [402, 372] width 361 height 25
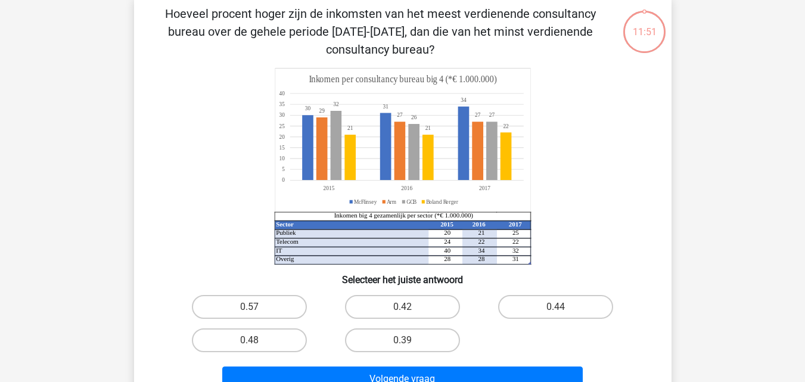
scroll to position [55, 0]
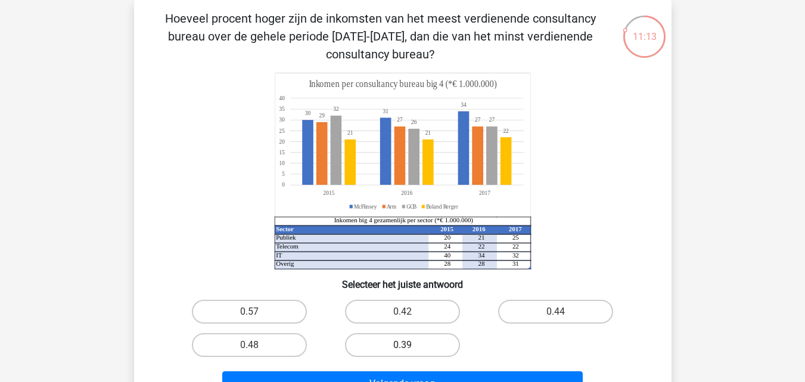
click at [357, 351] on label "0.39" at bounding box center [402, 345] width 115 height 24
click at [402, 351] on input "0.39" at bounding box center [406, 349] width 8 height 8
radio input "true"
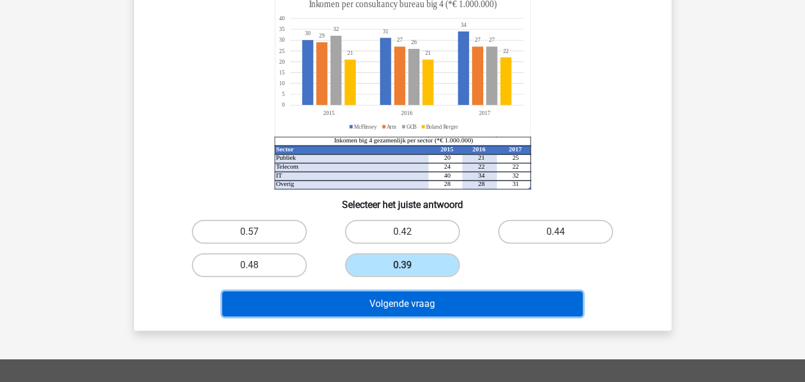
click at [345, 300] on button "Volgende vraag" at bounding box center [402, 304] width 361 height 25
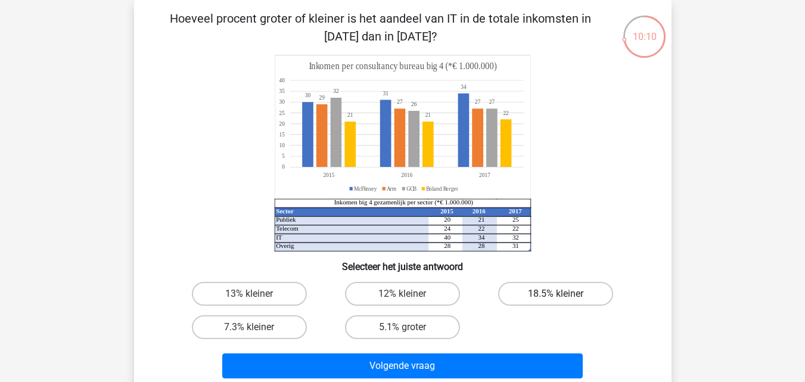
click at [534, 293] on label "18.5% kleiner" at bounding box center [555, 294] width 115 height 24
click at [556, 294] on input "18.5% kleiner" at bounding box center [560, 298] width 8 height 8
radio input "true"
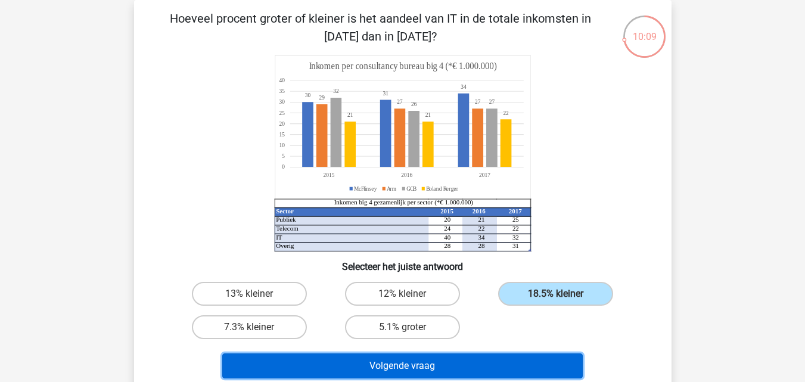
click at [426, 372] on button "Volgende vraag" at bounding box center [402, 366] width 361 height 25
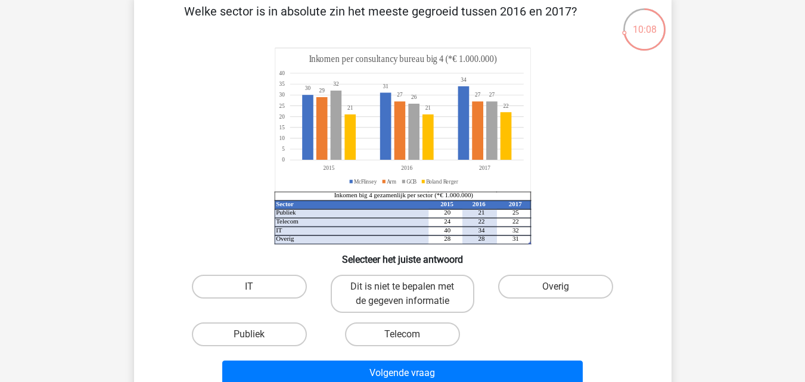
scroll to position [63, 0]
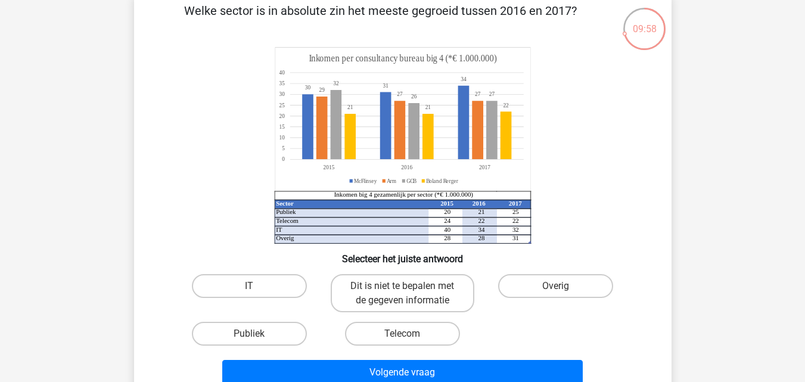
click at [256, 341] on input "Publiek" at bounding box center [253, 338] width 8 height 8
radio input "true"
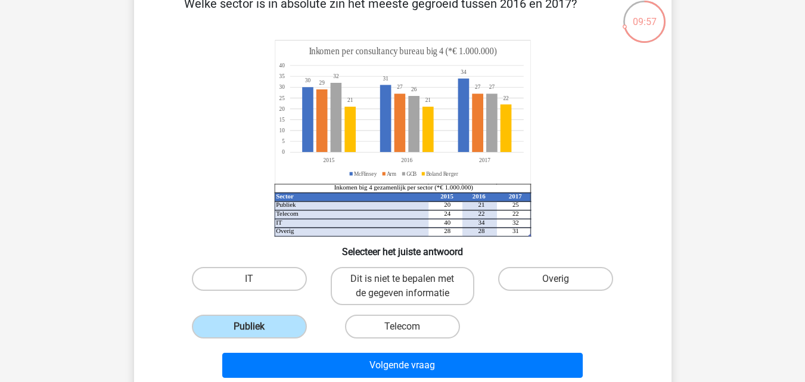
scroll to position [72, 0]
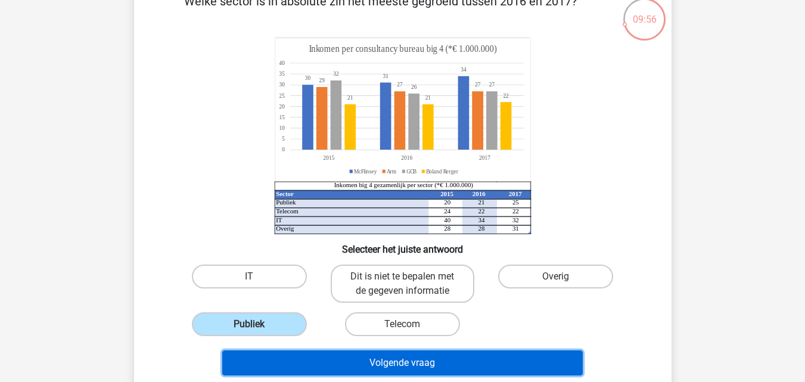
click at [275, 365] on button "Volgende vraag" at bounding box center [402, 363] width 361 height 25
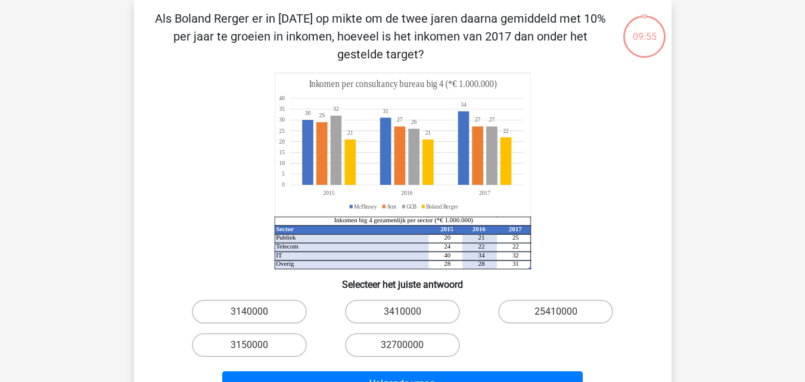
scroll to position [58, 0]
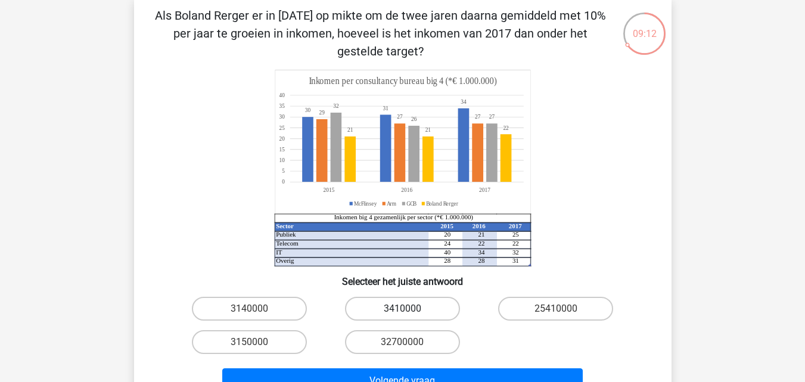
click at [390, 298] on label "3410000" at bounding box center [402, 309] width 115 height 24
click at [402, 309] on input "3410000" at bounding box center [406, 313] width 8 height 8
radio input "true"
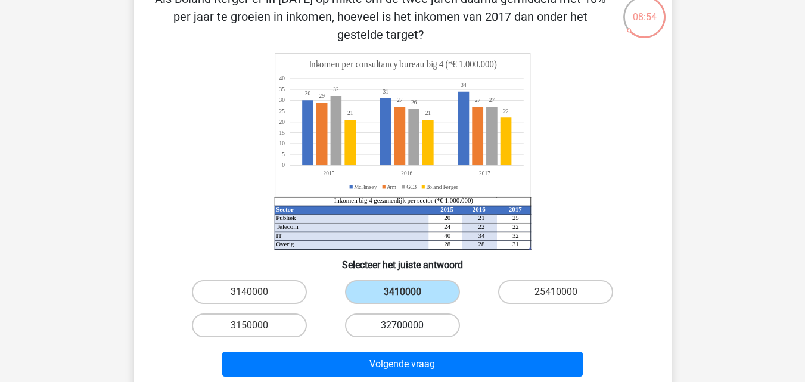
scroll to position [71, 0]
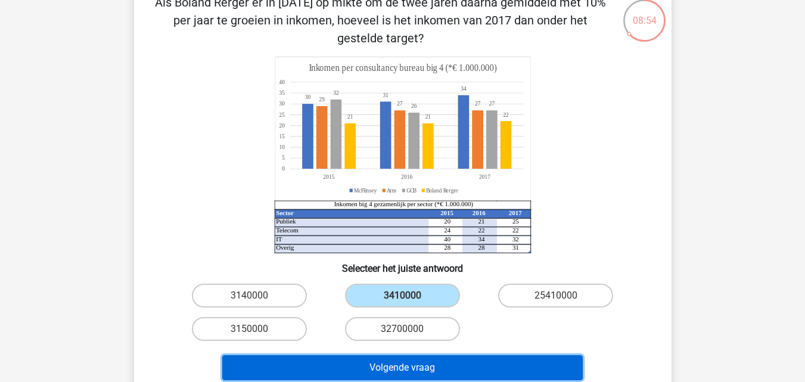
click at [435, 368] on button "Volgende vraag" at bounding box center [402, 367] width 361 height 25
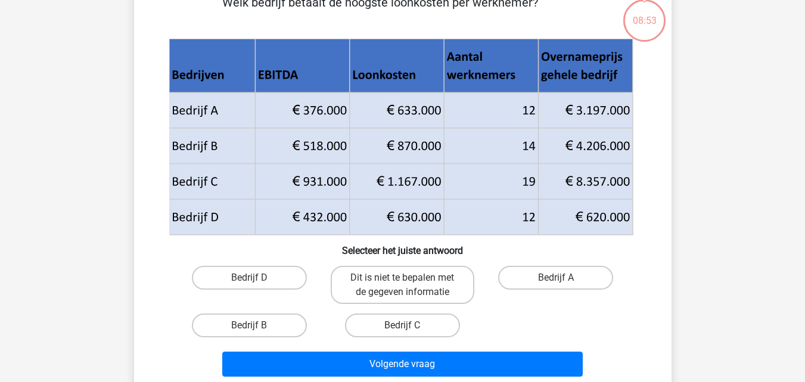
scroll to position [55, 0]
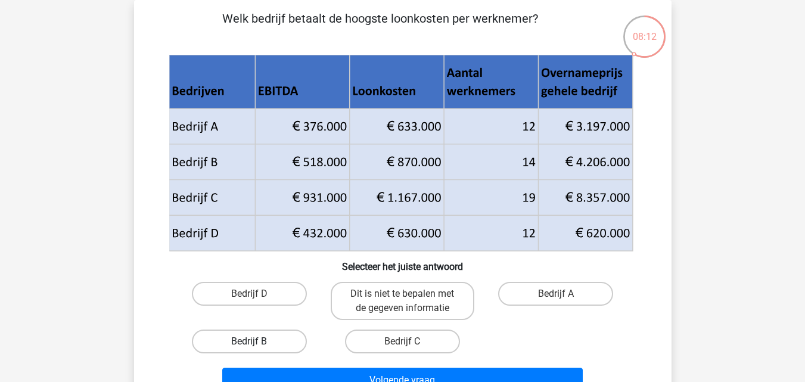
click at [274, 342] on label "Bedrijf B" at bounding box center [249, 342] width 115 height 24
click at [257, 342] on input "Bedrijf B" at bounding box center [253, 346] width 8 height 8
radio input "true"
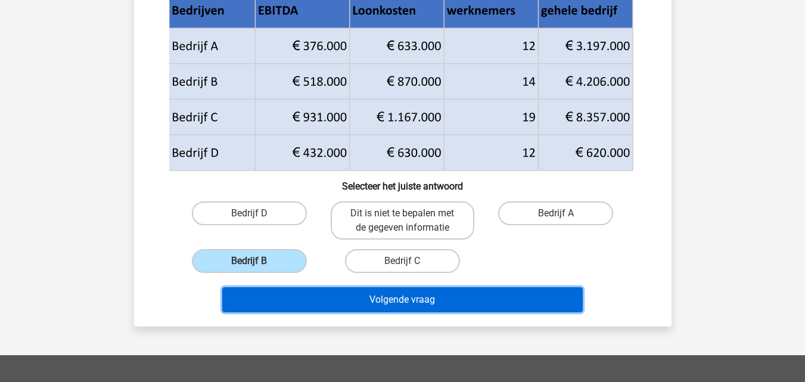
click at [365, 303] on button "Volgende vraag" at bounding box center [402, 299] width 361 height 25
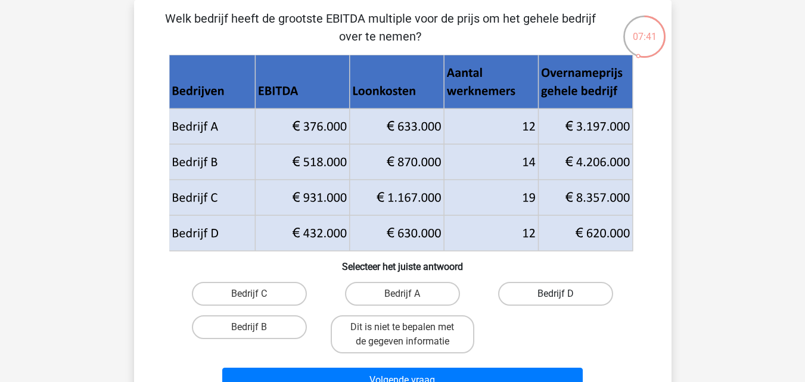
click at [528, 299] on label "Bedrijf D" at bounding box center [555, 294] width 115 height 24
click at [556, 299] on input "Bedrijf D" at bounding box center [560, 298] width 8 height 8
radio input "true"
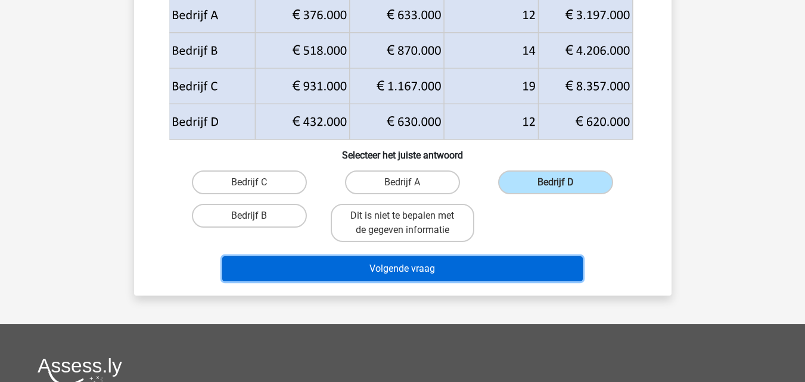
click at [352, 261] on button "Volgende vraag" at bounding box center [402, 268] width 361 height 25
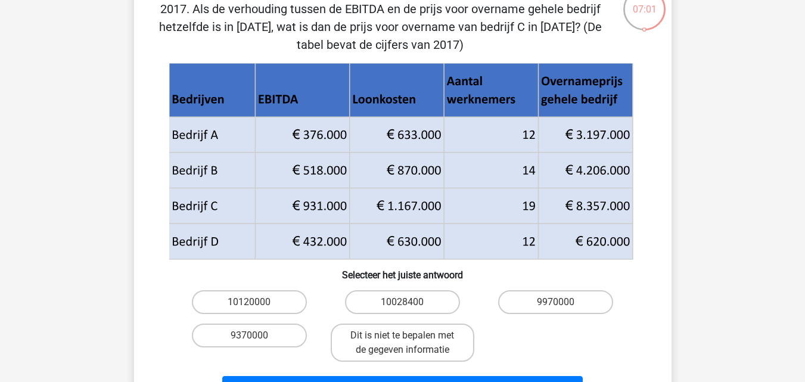
scroll to position [85, 0]
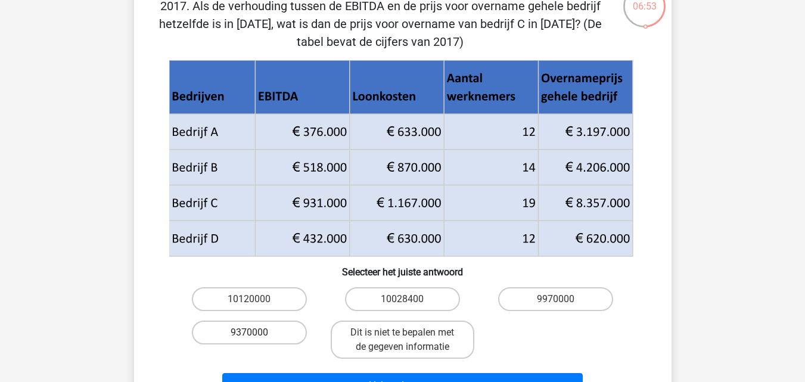
click at [299, 325] on label "9370000" at bounding box center [249, 333] width 115 height 24
click at [257, 333] on input "9370000" at bounding box center [253, 337] width 8 height 8
radio input "true"
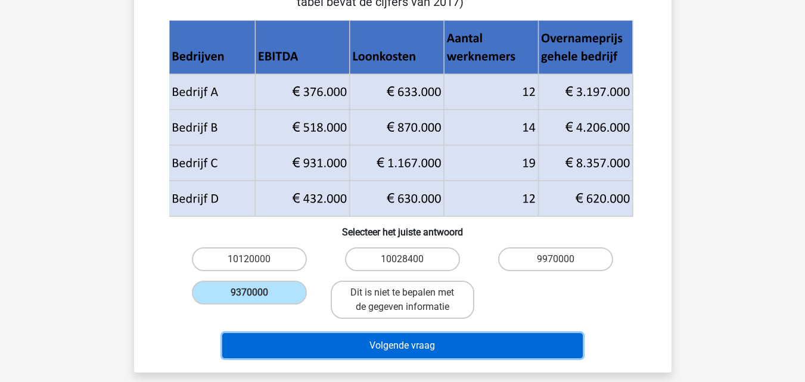
click at [333, 343] on button "Volgende vraag" at bounding box center [402, 345] width 361 height 25
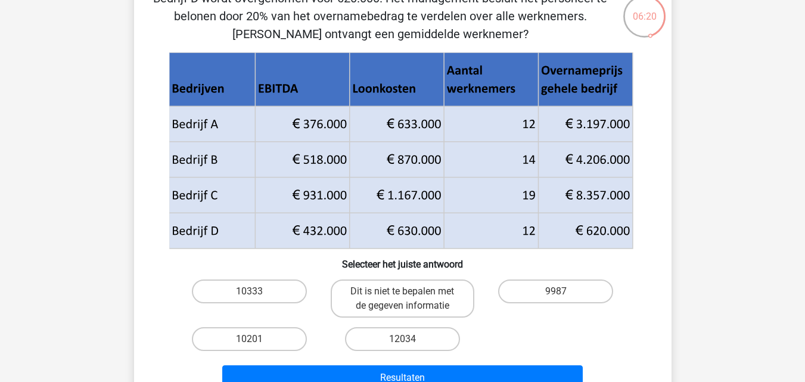
scroll to position [78, 0]
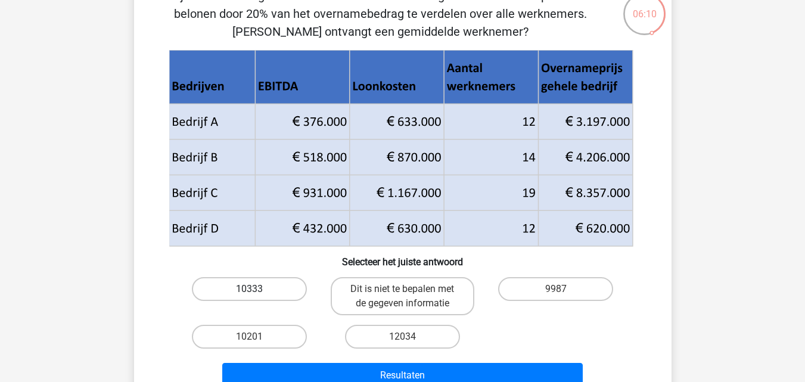
click at [300, 290] on label "10333" at bounding box center [249, 289] width 115 height 24
click at [257, 290] on input "10333" at bounding box center [253, 293] width 8 height 8
radio input "true"
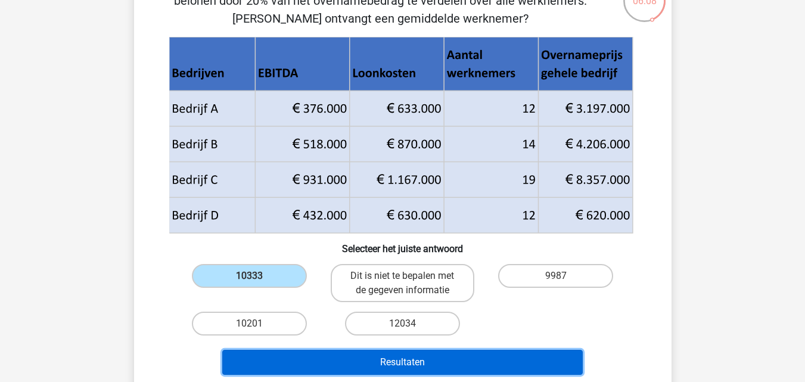
click at [350, 360] on button "Resultaten" at bounding box center [402, 362] width 361 height 25
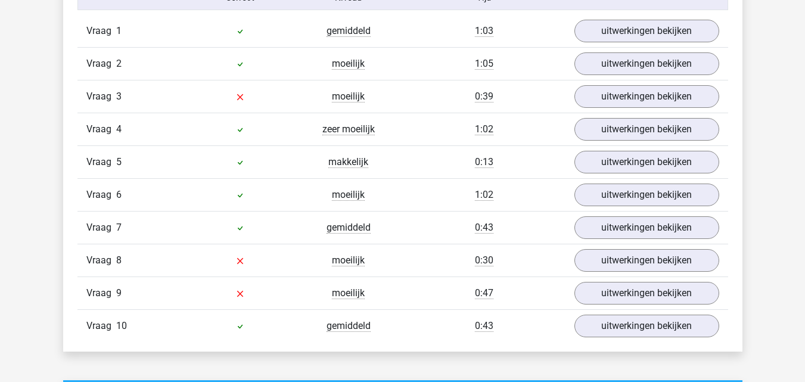
scroll to position [1014, 0]
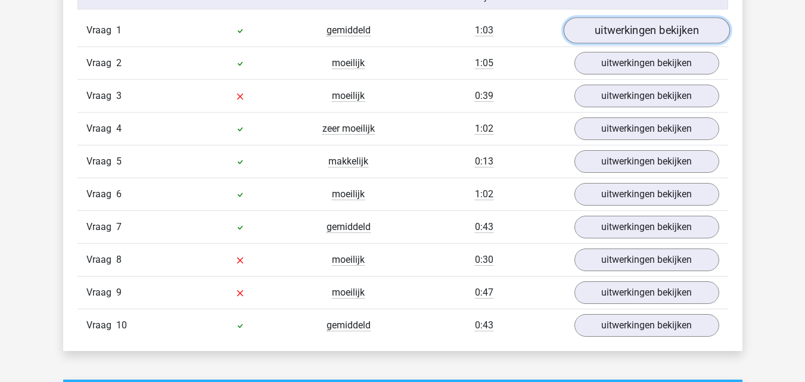
click at [614, 33] on link "uitwerkingen bekijken" at bounding box center [646, 30] width 166 height 26
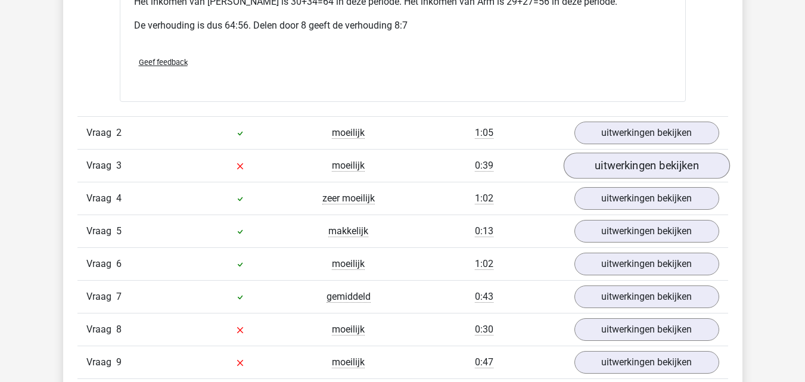
scroll to position [1435, 0]
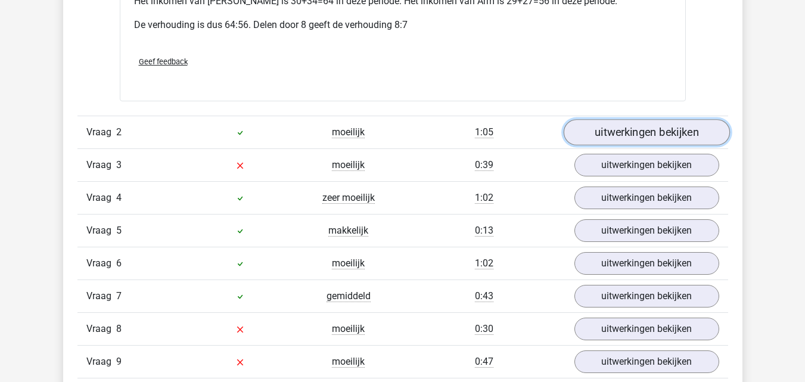
click at [615, 124] on link "uitwerkingen bekijken" at bounding box center [646, 132] width 166 height 26
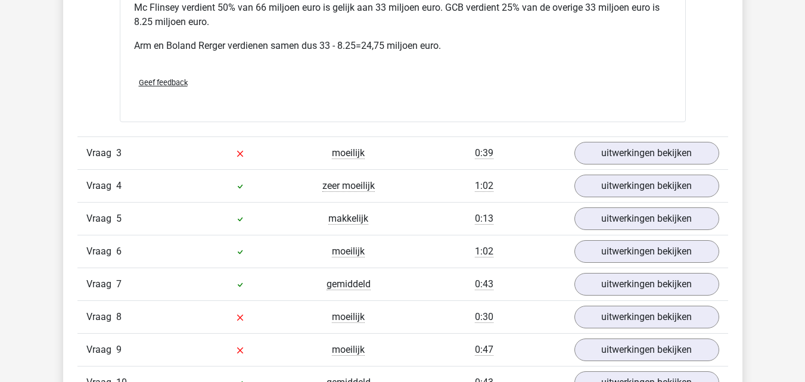
scroll to position [2009, 0]
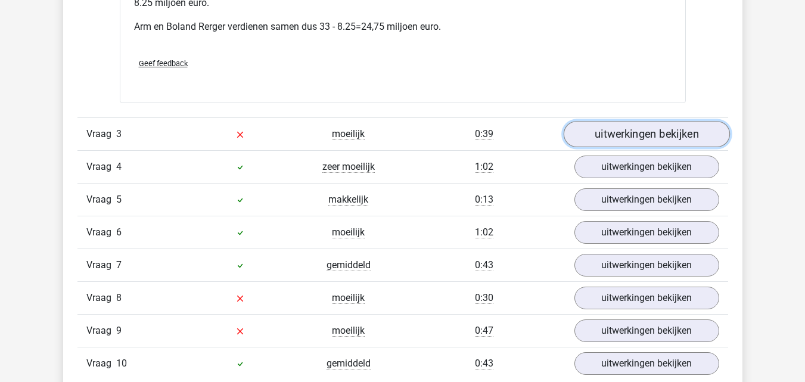
click at [637, 122] on link "uitwerkingen bekijken" at bounding box center [646, 135] width 166 height 26
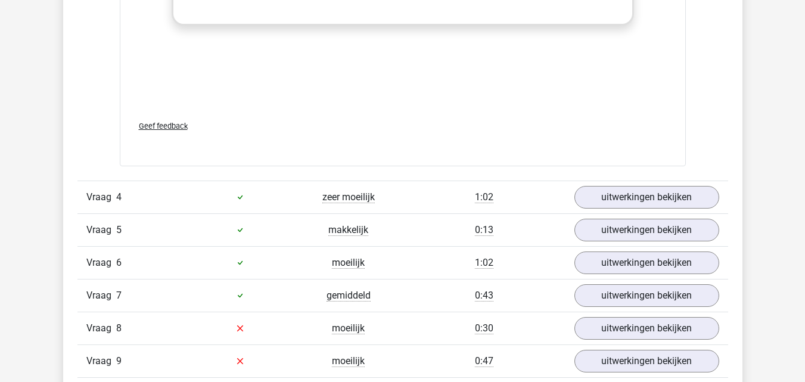
scroll to position [2813, 0]
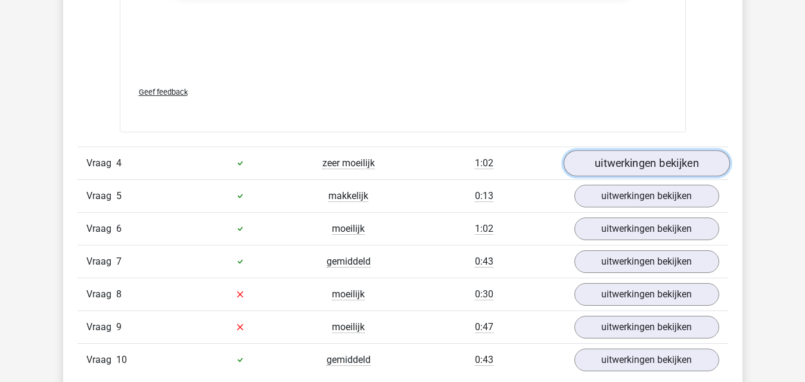
click at [603, 150] on link "uitwerkingen bekijken" at bounding box center [646, 163] width 166 height 26
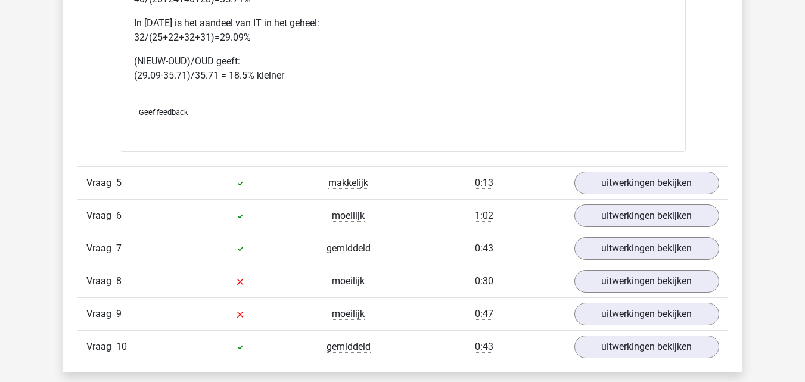
scroll to position [3395, 0]
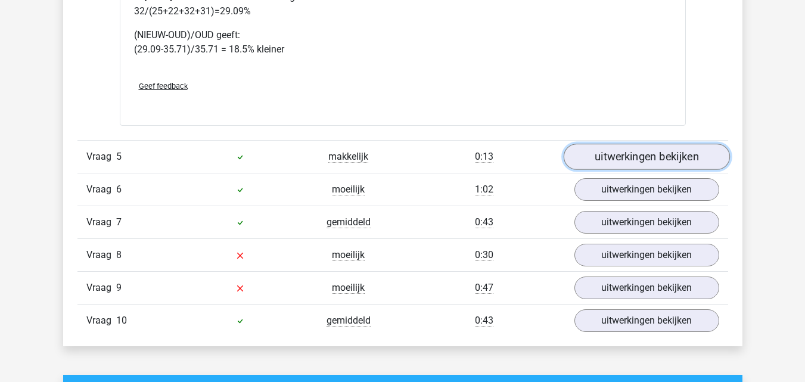
click at [630, 144] on link "uitwerkingen bekijken" at bounding box center [646, 157] width 166 height 26
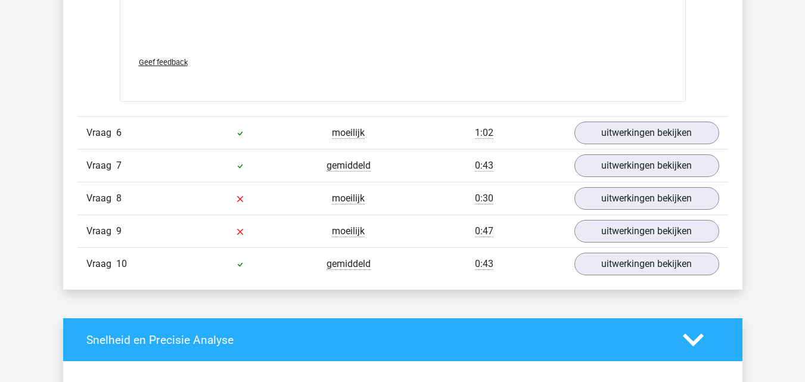
scroll to position [4241, 0]
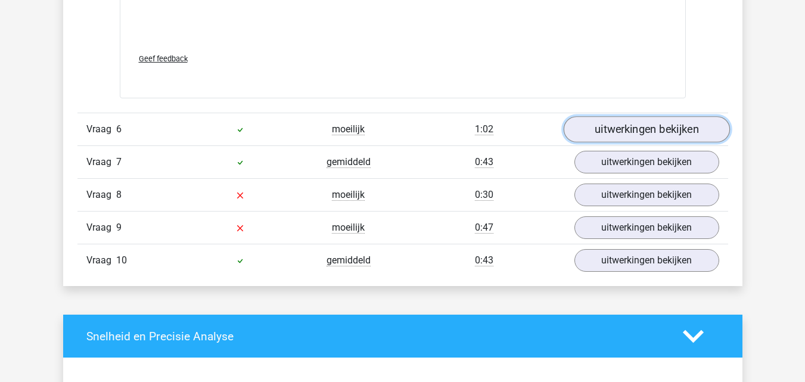
click at [658, 116] on link "uitwerkingen bekijken" at bounding box center [646, 129] width 166 height 26
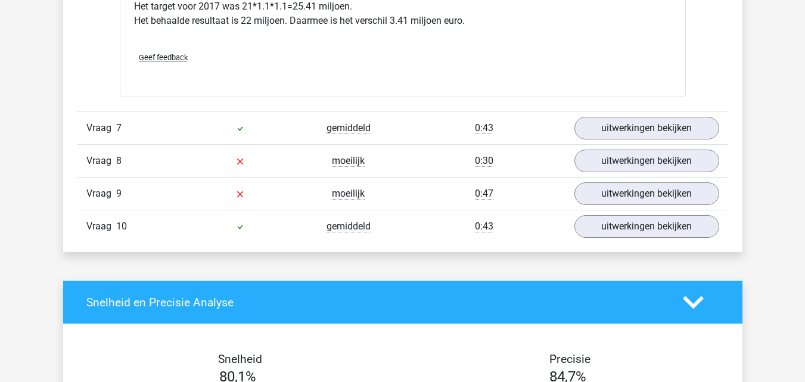
scroll to position [4758, 0]
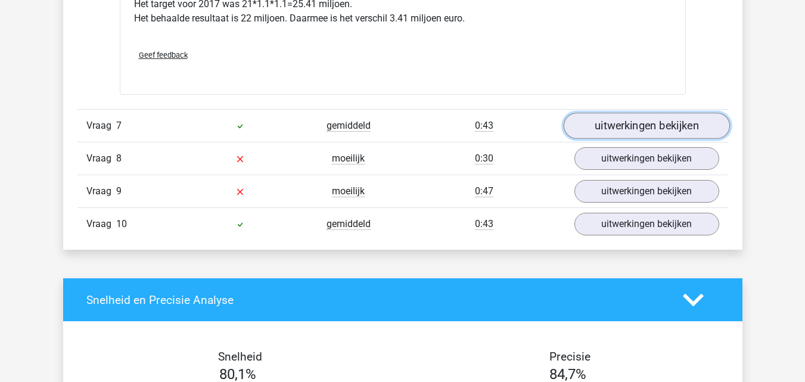
click at [636, 117] on link "uitwerkingen bekijken" at bounding box center [646, 126] width 166 height 26
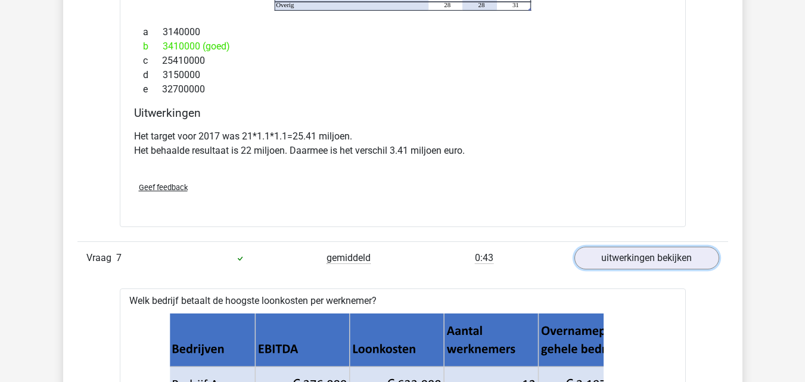
scroll to position [4626, 0]
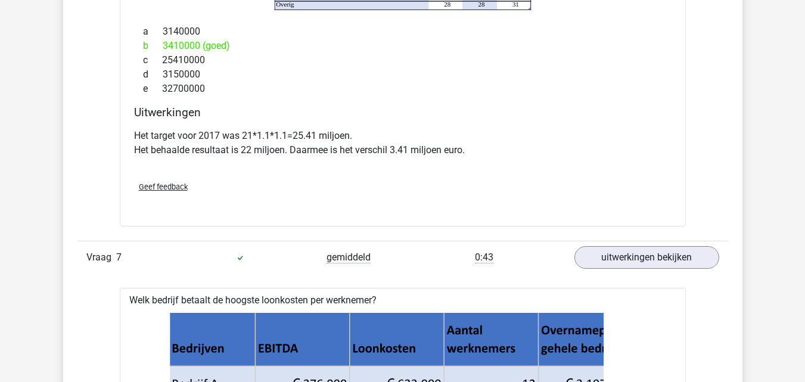
drag, startPoint x: 625, startPoint y: 159, endPoint x: 742, endPoint y: 165, distance: 117.0
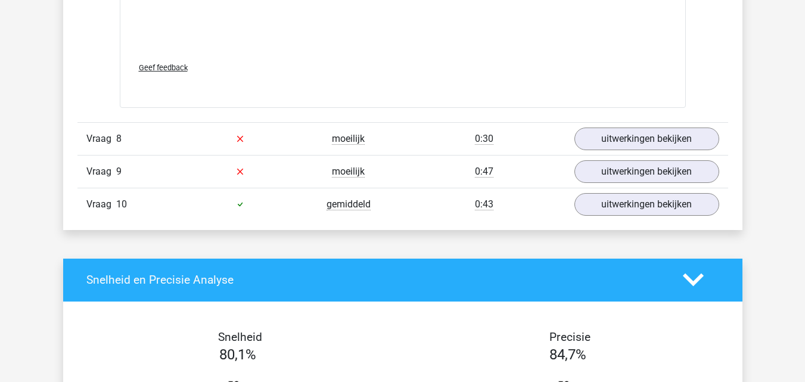
scroll to position [5568, 0]
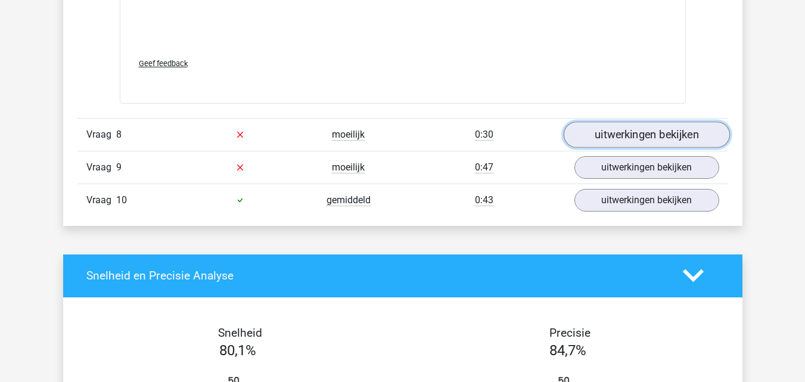
click at [649, 126] on link "uitwerkingen bekijken" at bounding box center [646, 135] width 166 height 26
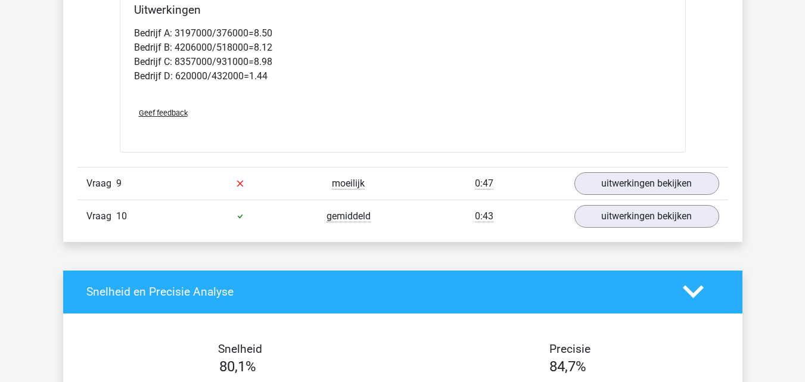
scroll to position [6047, 0]
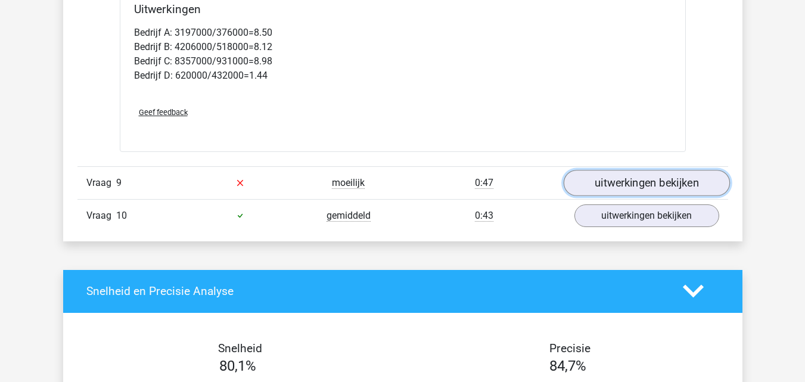
click at [609, 170] on link "uitwerkingen bekijken" at bounding box center [646, 183] width 166 height 26
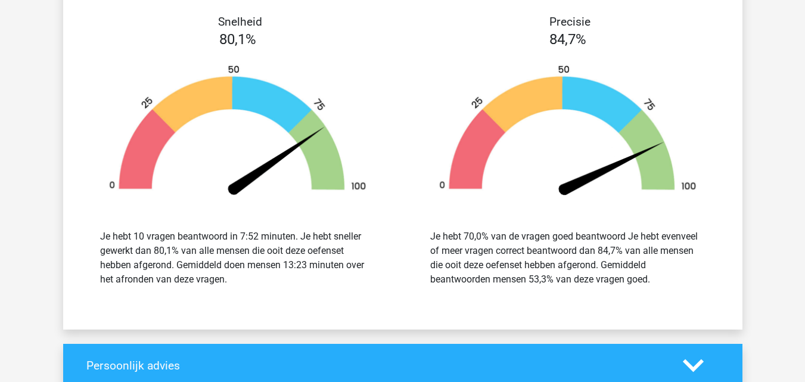
scroll to position [7188, 0]
